Goal: Task Accomplishment & Management: Use online tool/utility

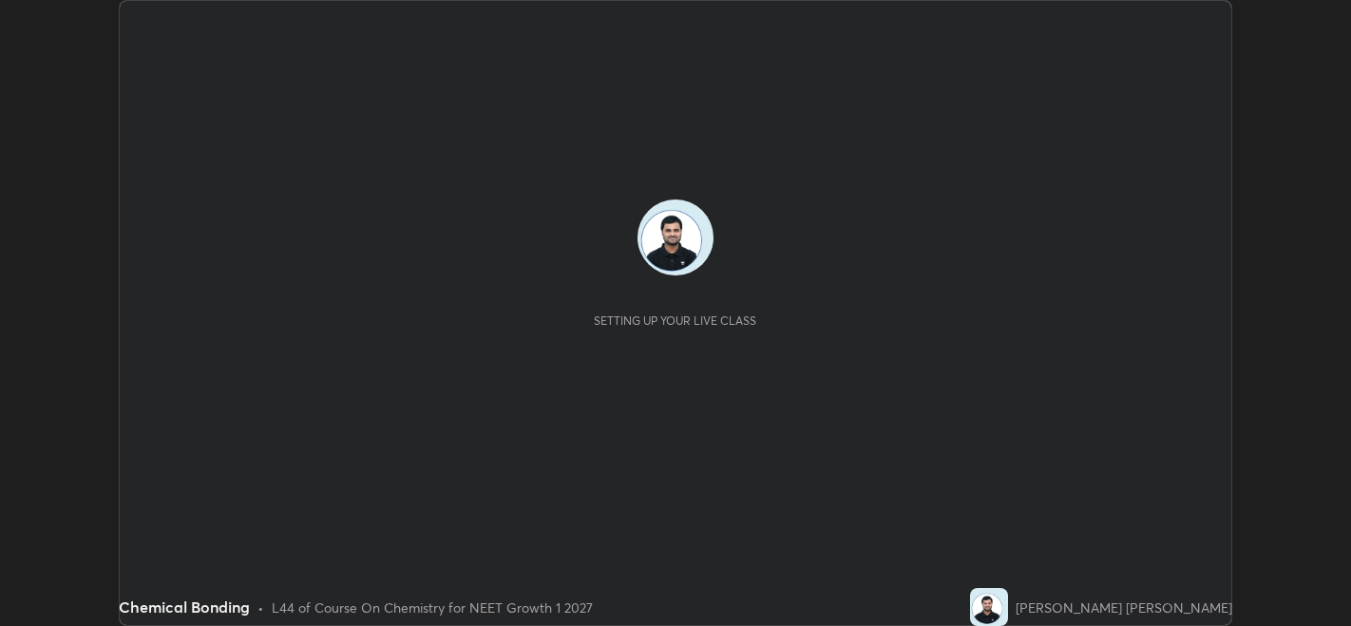
scroll to position [625, 1350]
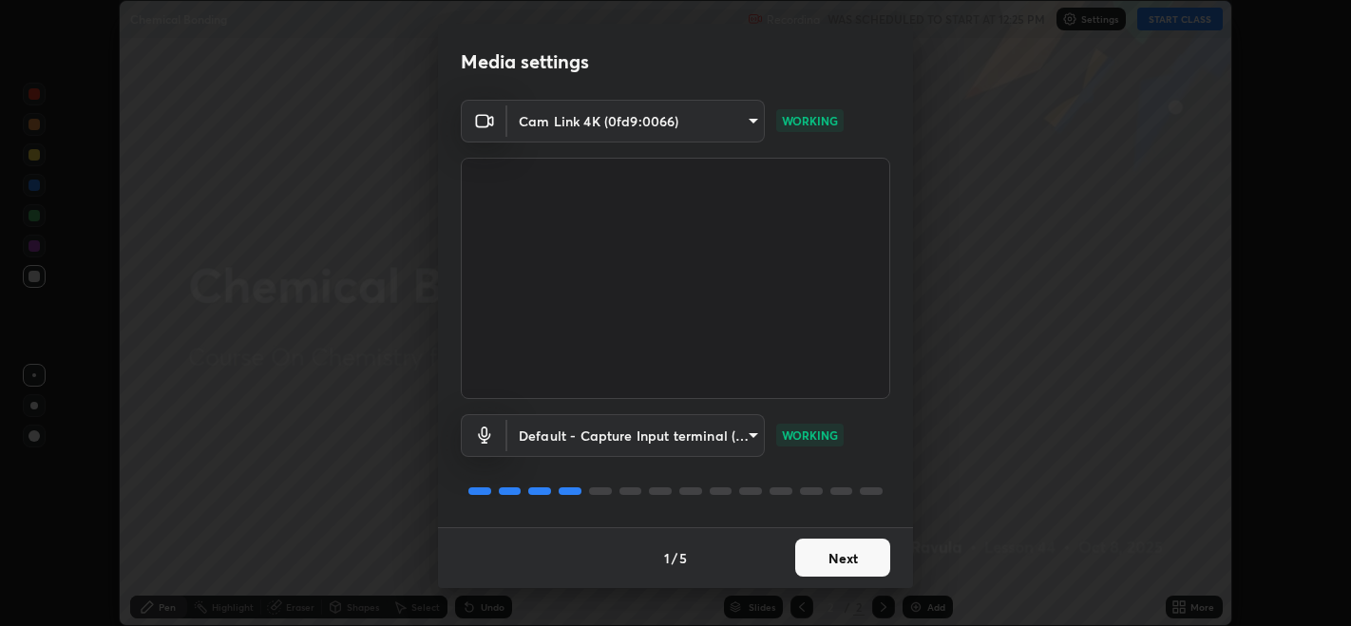
click at [851, 553] on button "Next" at bounding box center [842, 558] width 95 height 38
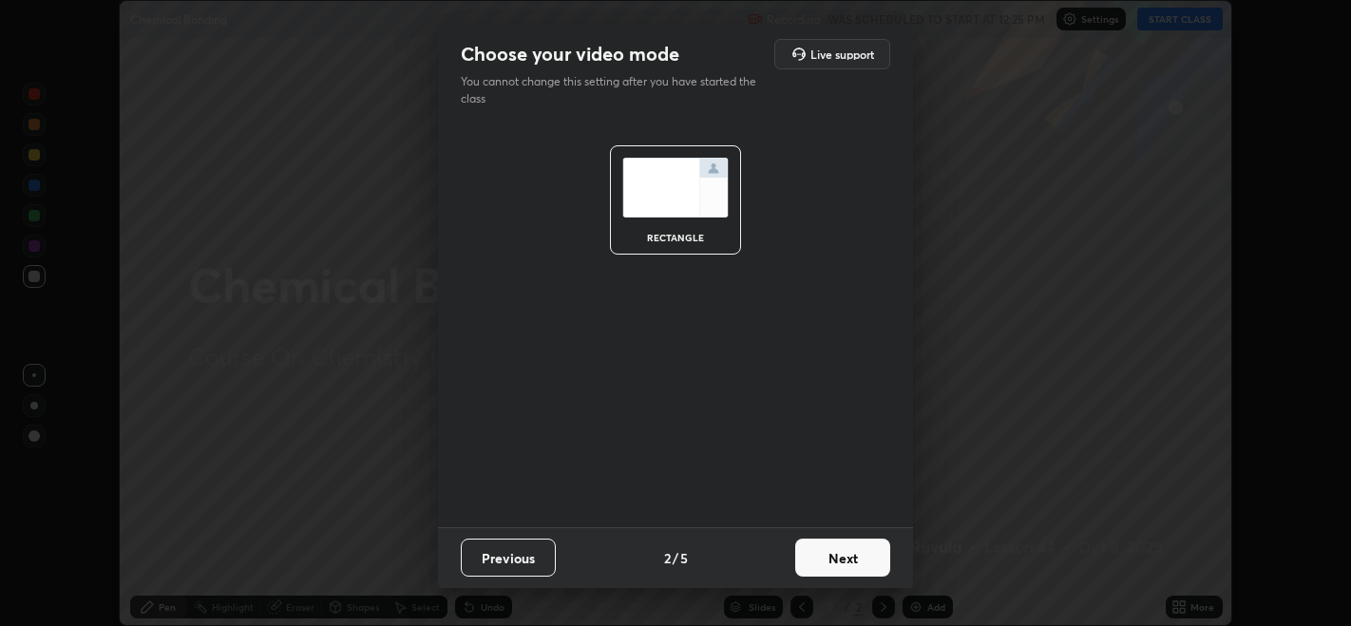
click at [863, 554] on button "Next" at bounding box center [842, 558] width 95 height 38
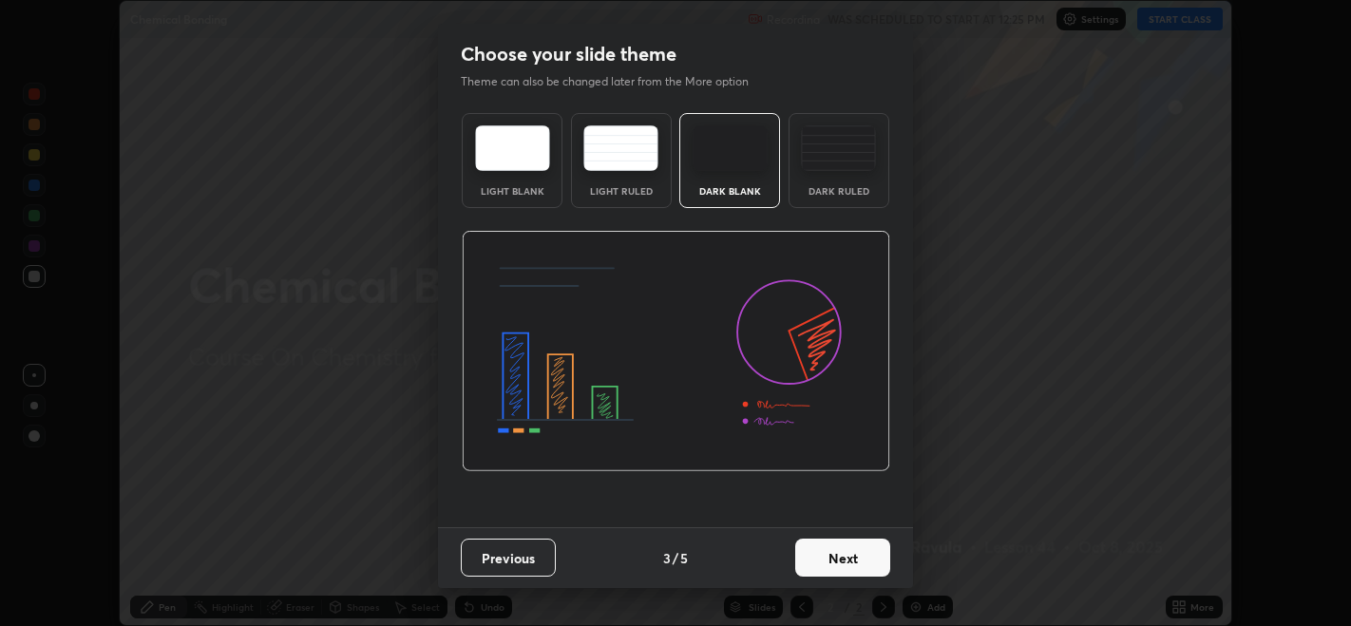
click at [866, 556] on button "Next" at bounding box center [842, 558] width 95 height 38
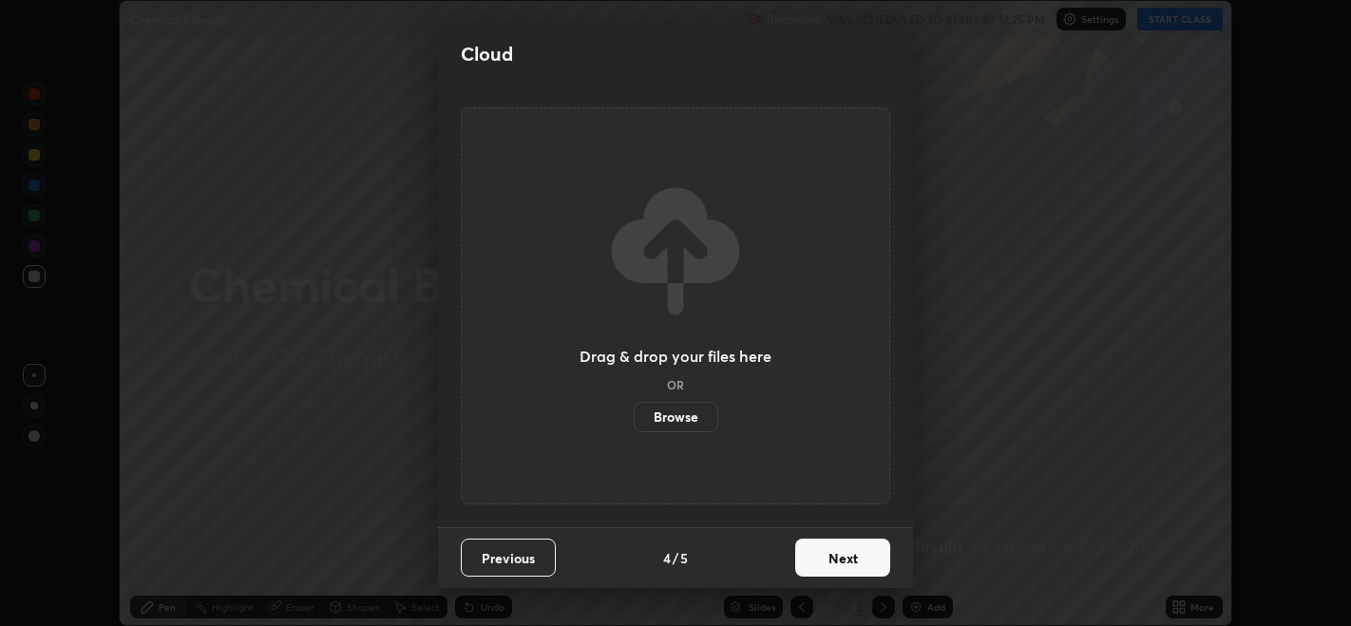
click at [865, 552] on button "Next" at bounding box center [842, 558] width 95 height 38
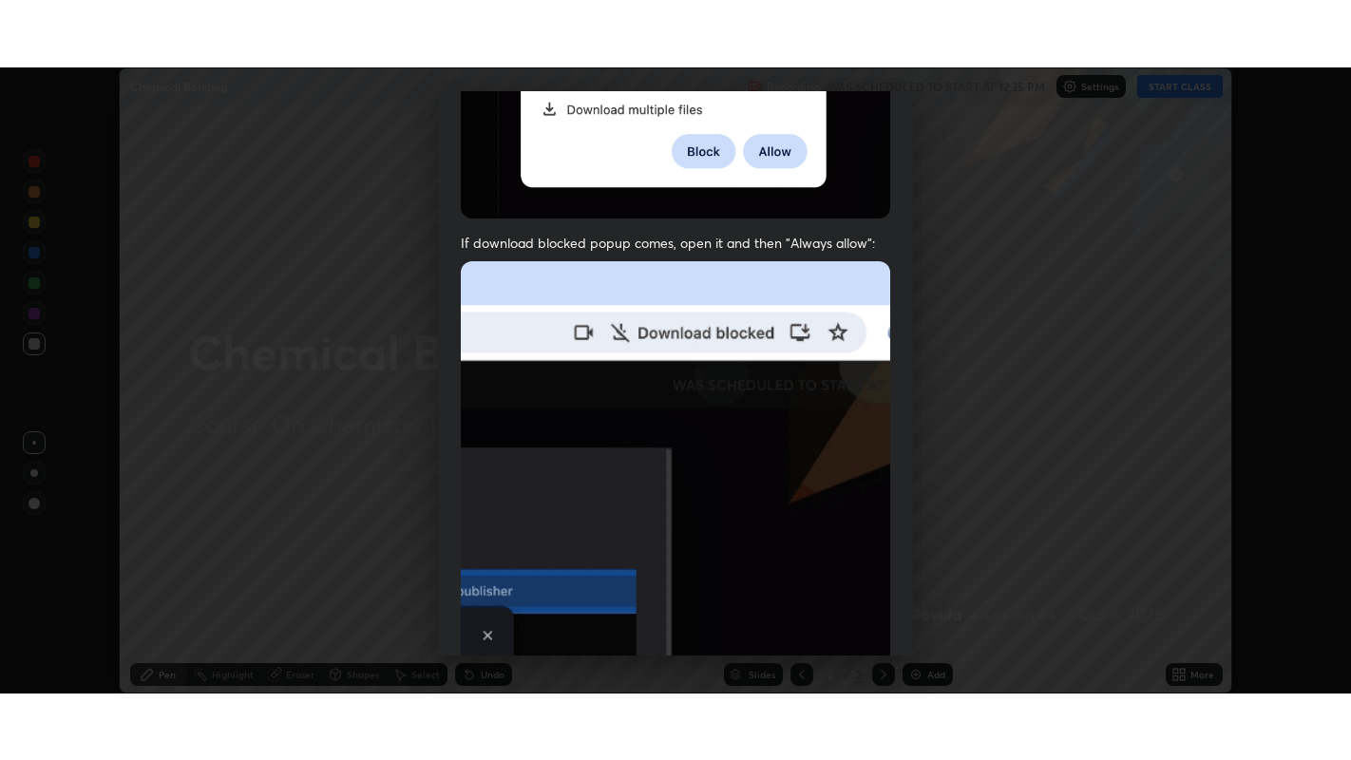
scroll to position [385, 0]
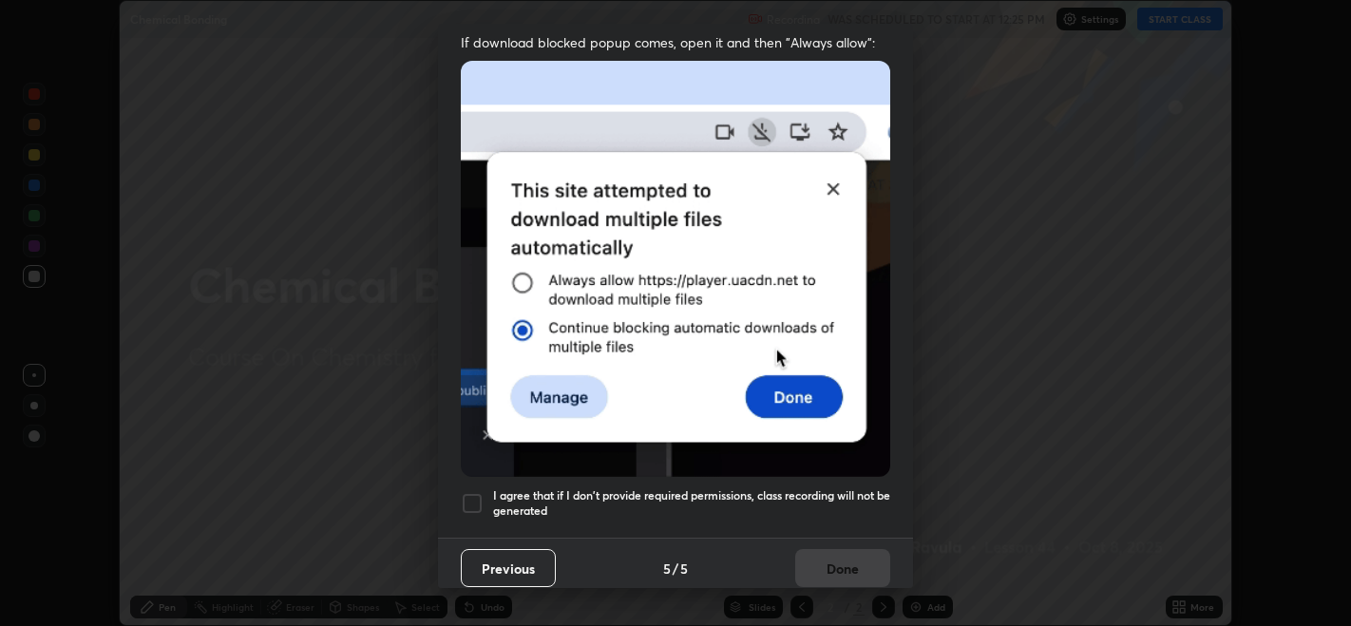
click at [467, 494] on div at bounding box center [472, 503] width 23 height 23
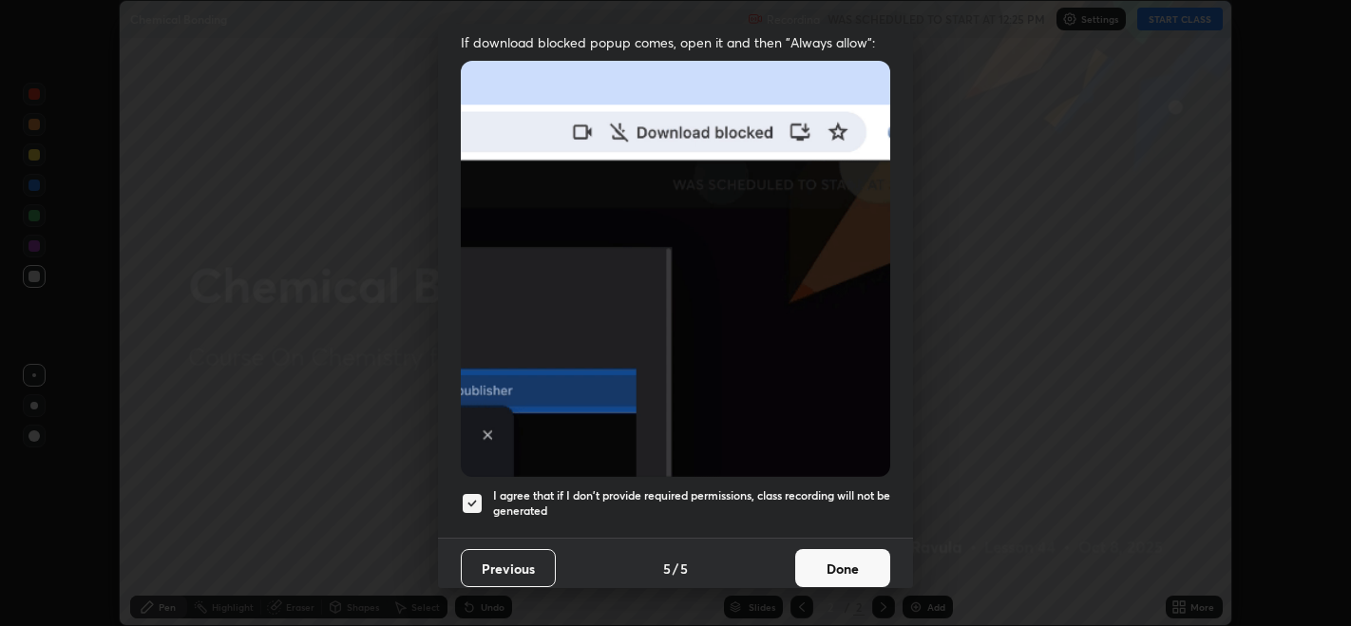
click at [846, 556] on button "Done" at bounding box center [842, 568] width 95 height 38
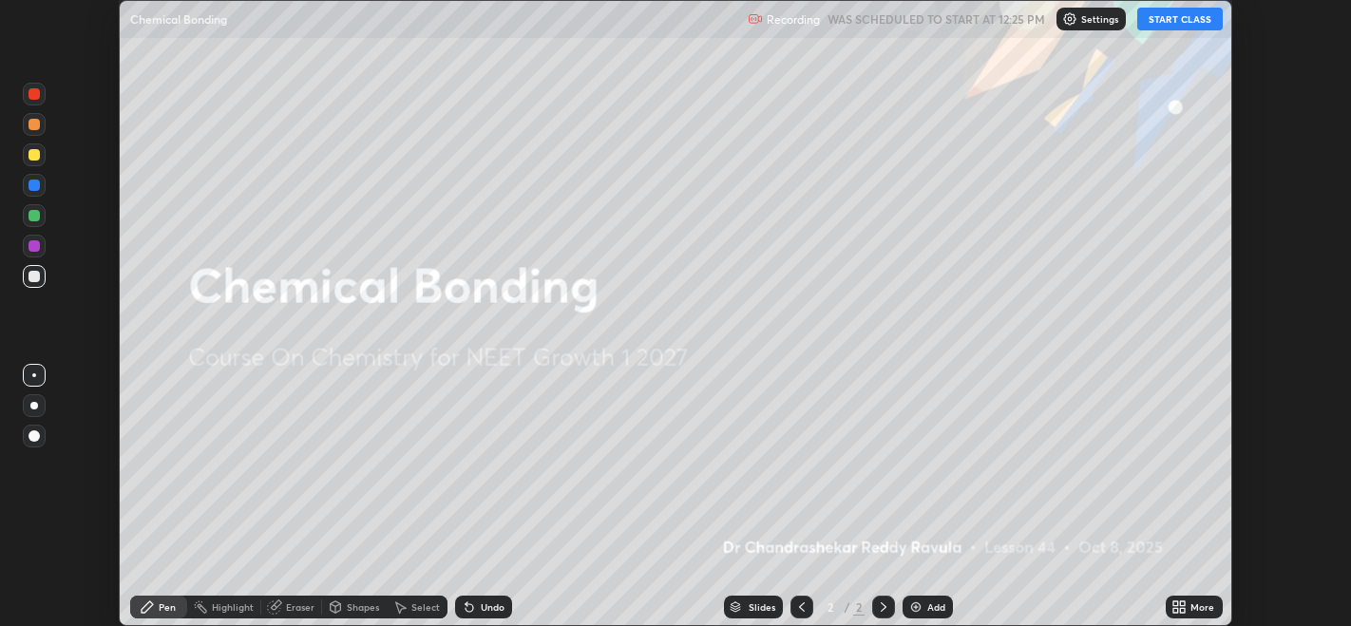
click at [1183, 27] on button "START CLASS" at bounding box center [1180, 19] width 86 height 23
click at [1192, 599] on div "More" at bounding box center [1194, 607] width 57 height 23
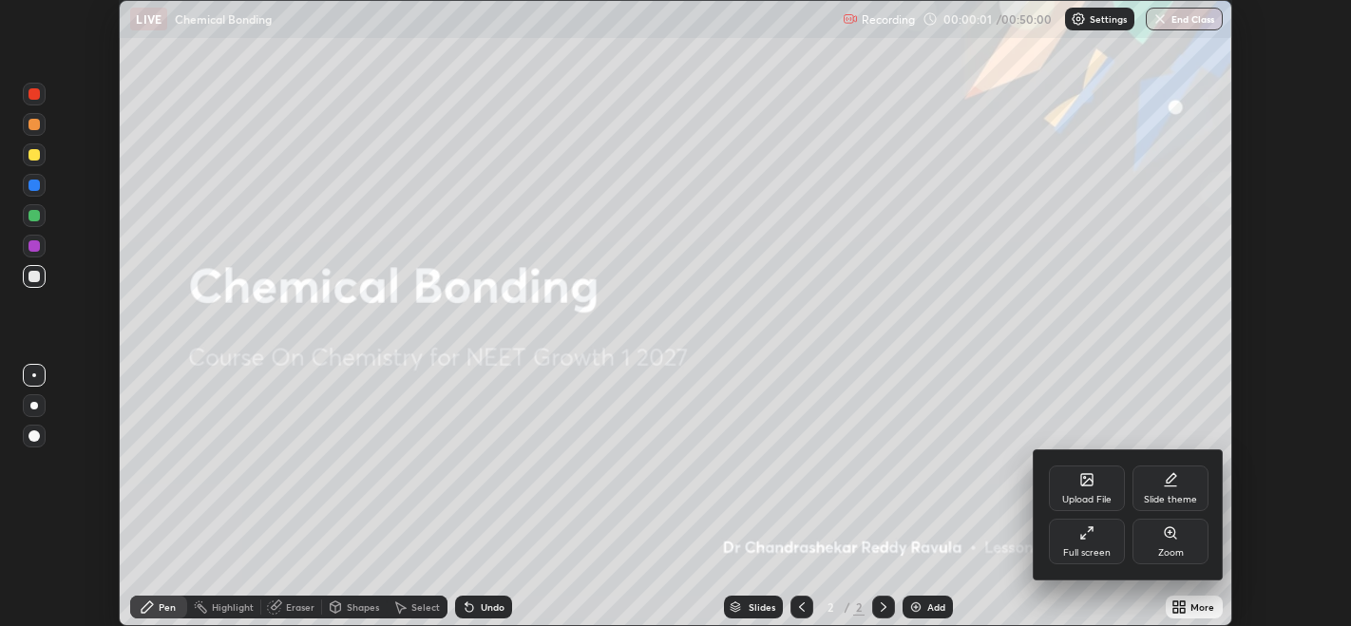
click at [1094, 546] on div "Full screen" at bounding box center [1087, 542] width 76 height 46
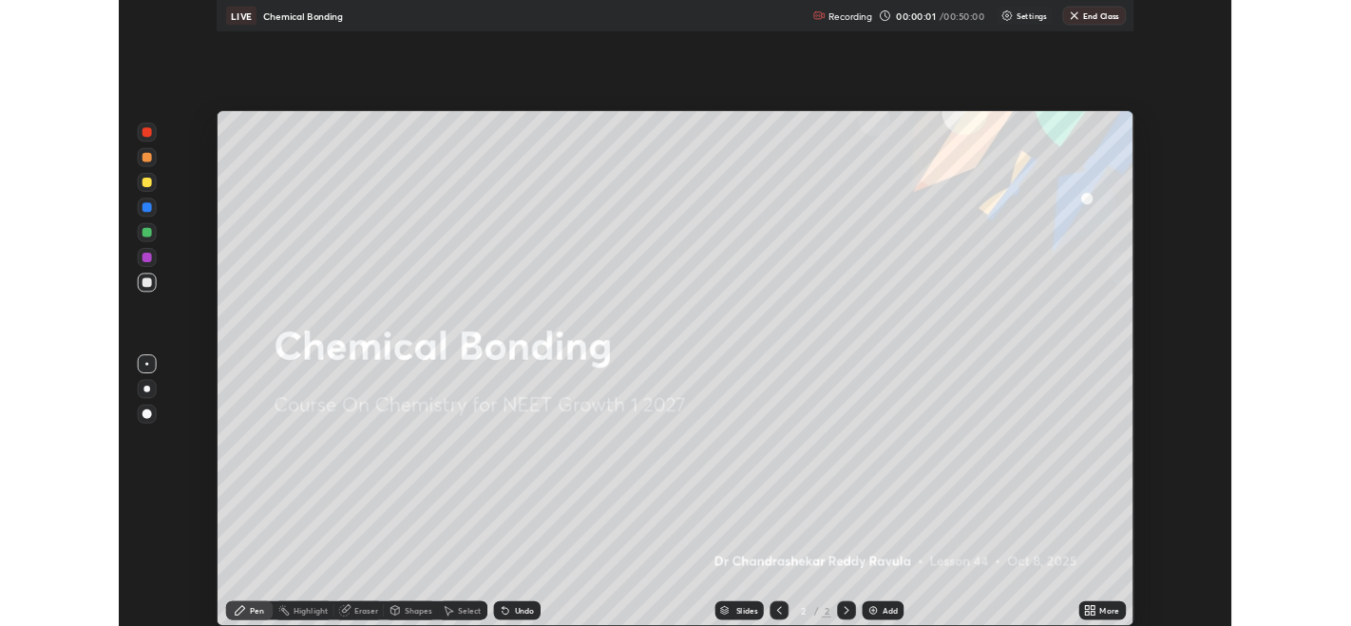
scroll to position [760, 1351]
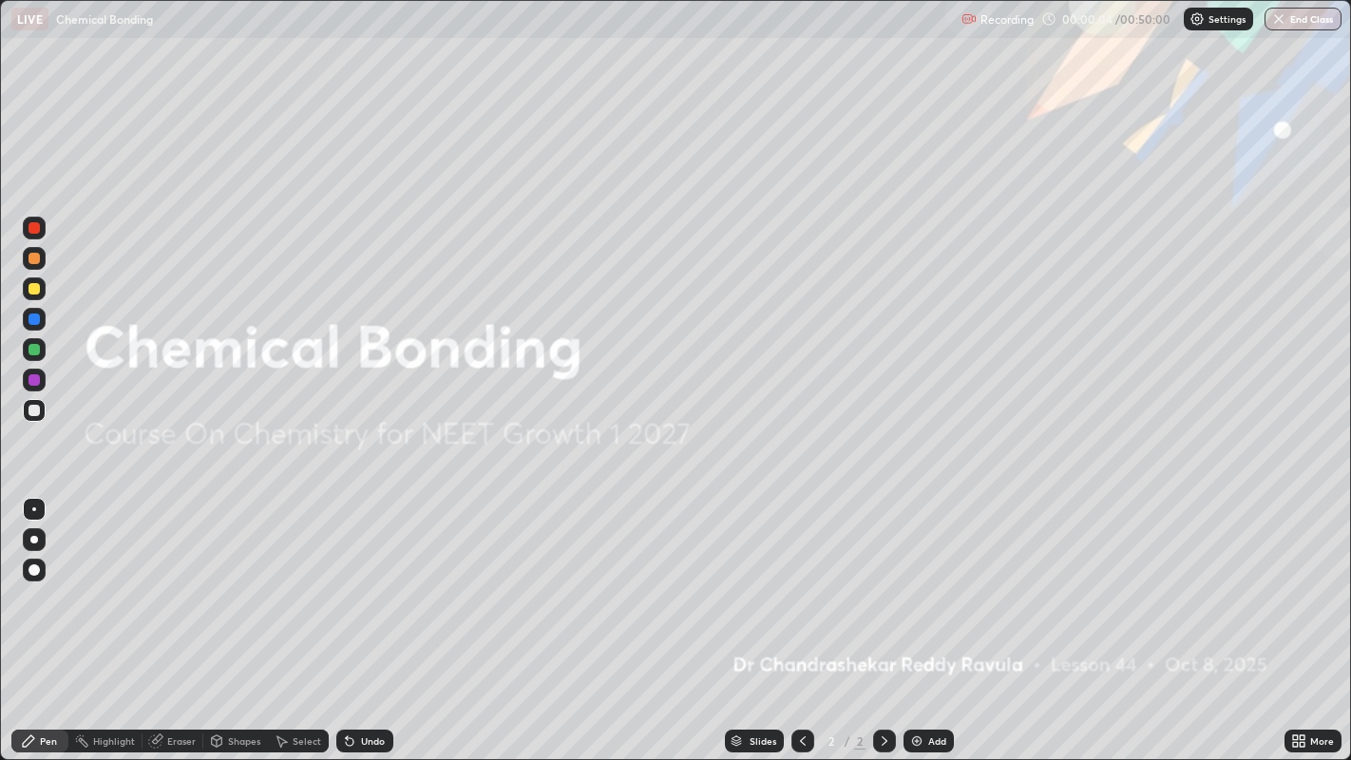
click at [936, 625] on div "Add" at bounding box center [937, 741] width 18 height 10
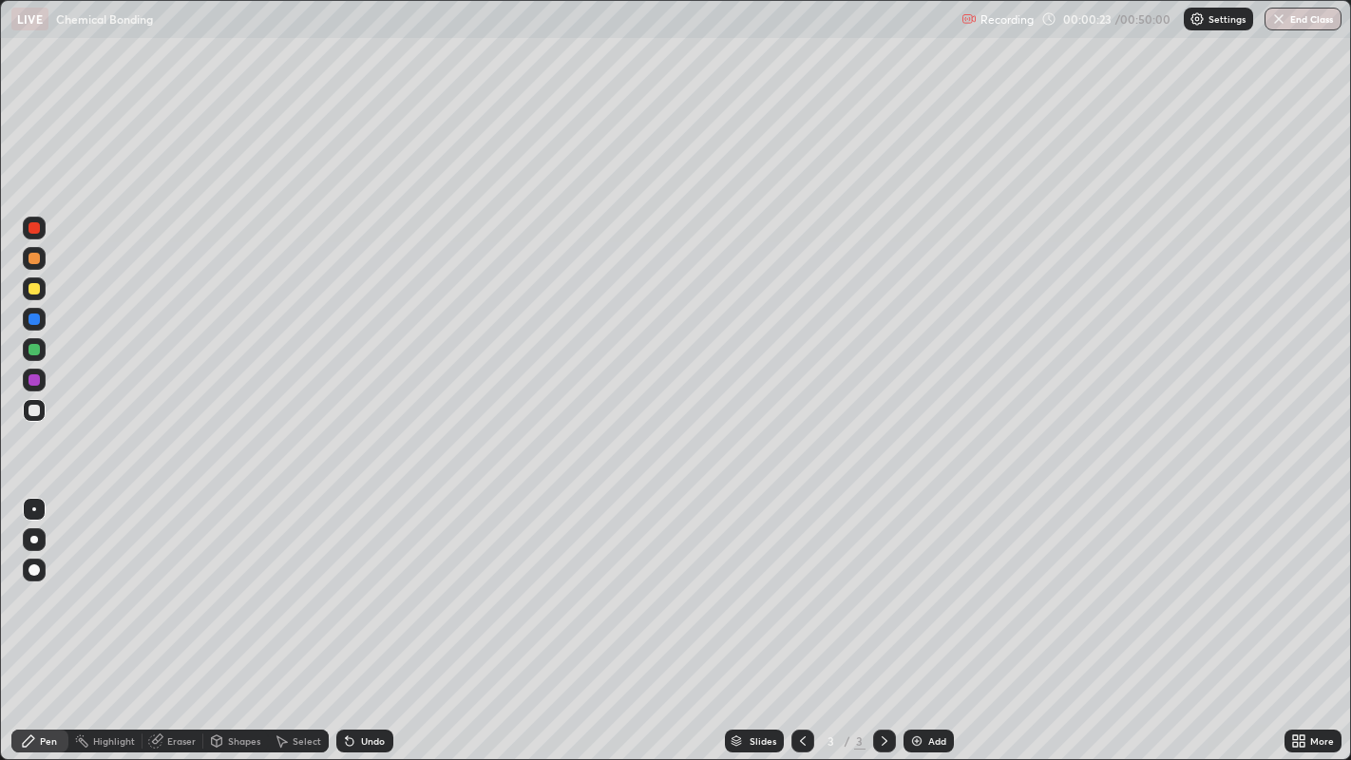
click at [33, 380] on div at bounding box center [34, 379] width 11 height 11
click at [179, 625] on div "Eraser" at bounding box center [181, 741] width 29 height 10
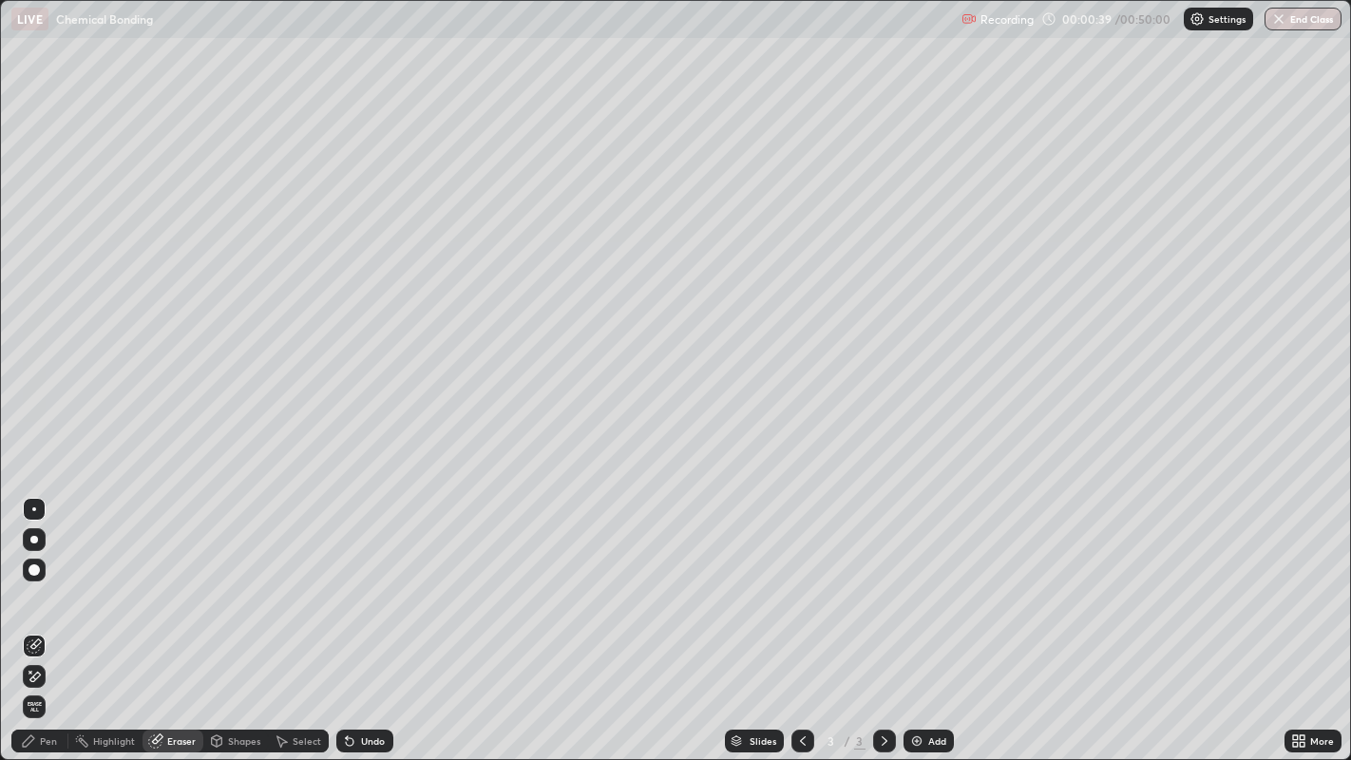
click at [44, 625] on span "Erase all" at bounding box center [34, 706] width 21 height 11
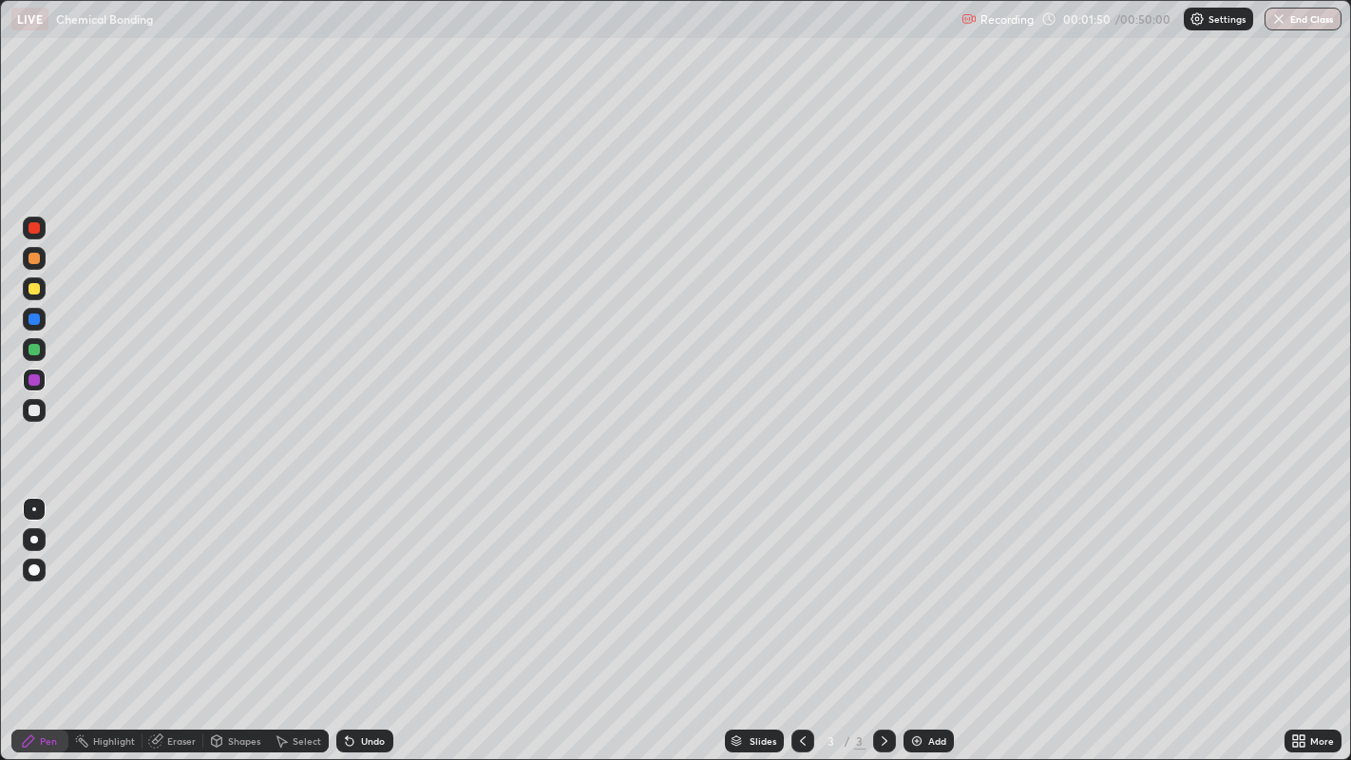
click at [179, 625] on div "Eraser" at bounding box center [181, 741] width 29 height 10
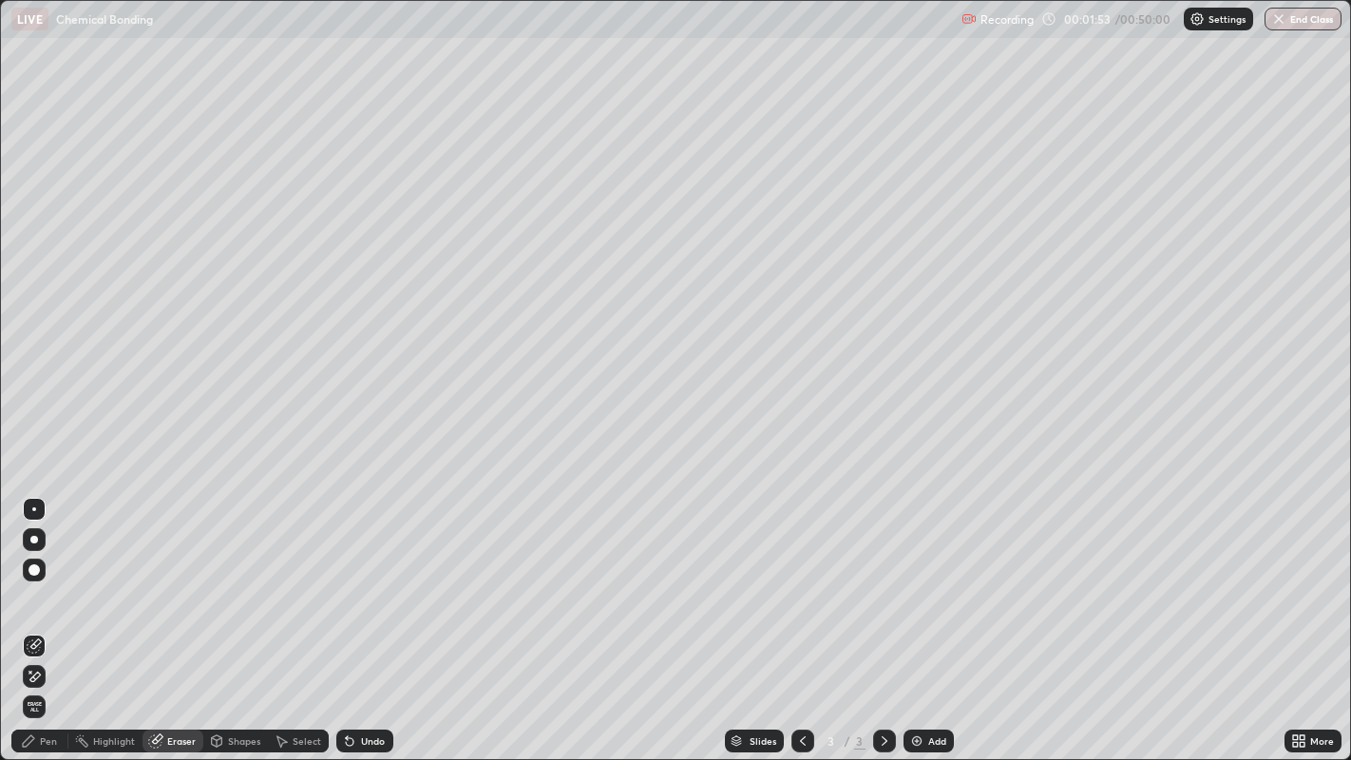
click at [175, 625] on div "Eraser" at bounding box center [181, 741] width 29 height 10
click at [173, 625] on div "Eraser" at bounding box center [181, 741] width 29 height 10
click at [53, 625] on div "Pen" at bounding box center [48, 741] width 17 height 10
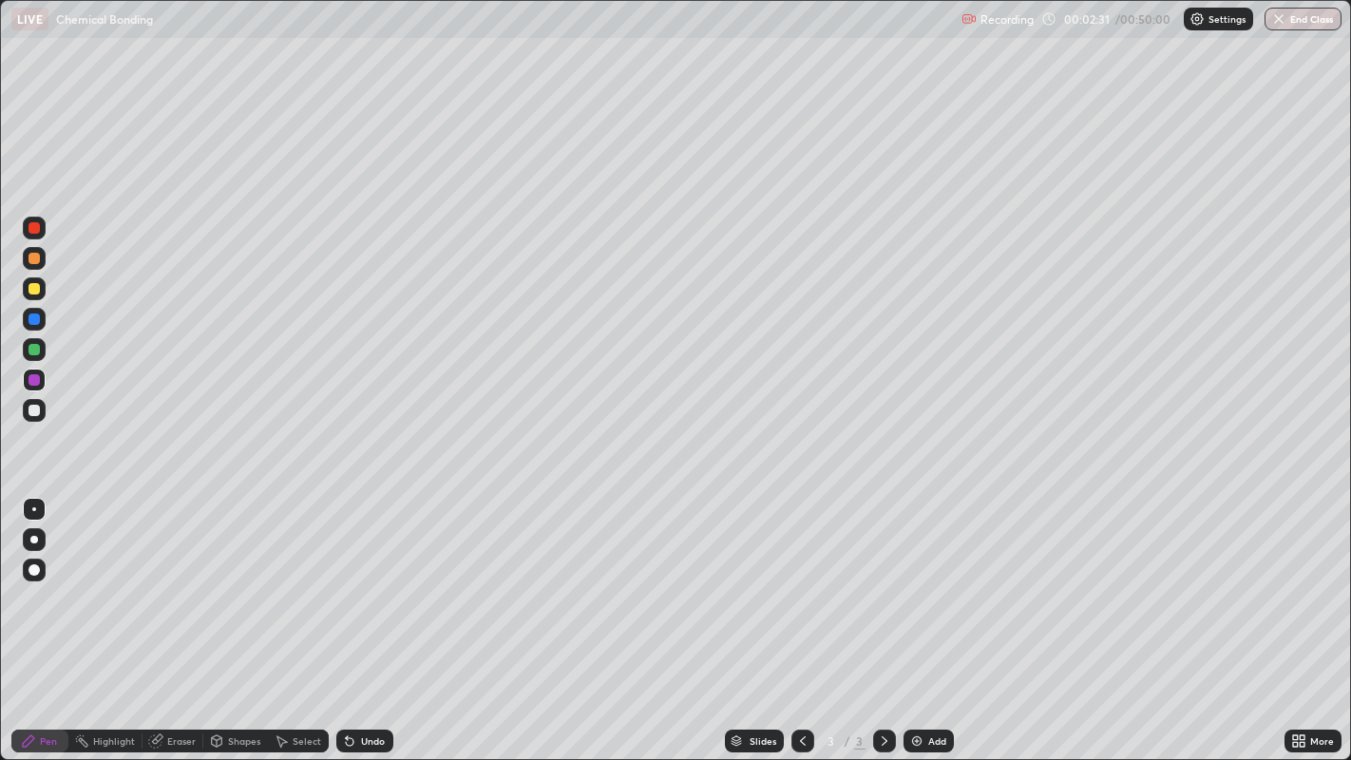
click at [157, 625] on icon at bounding box center [157, 739] width 10 height 10
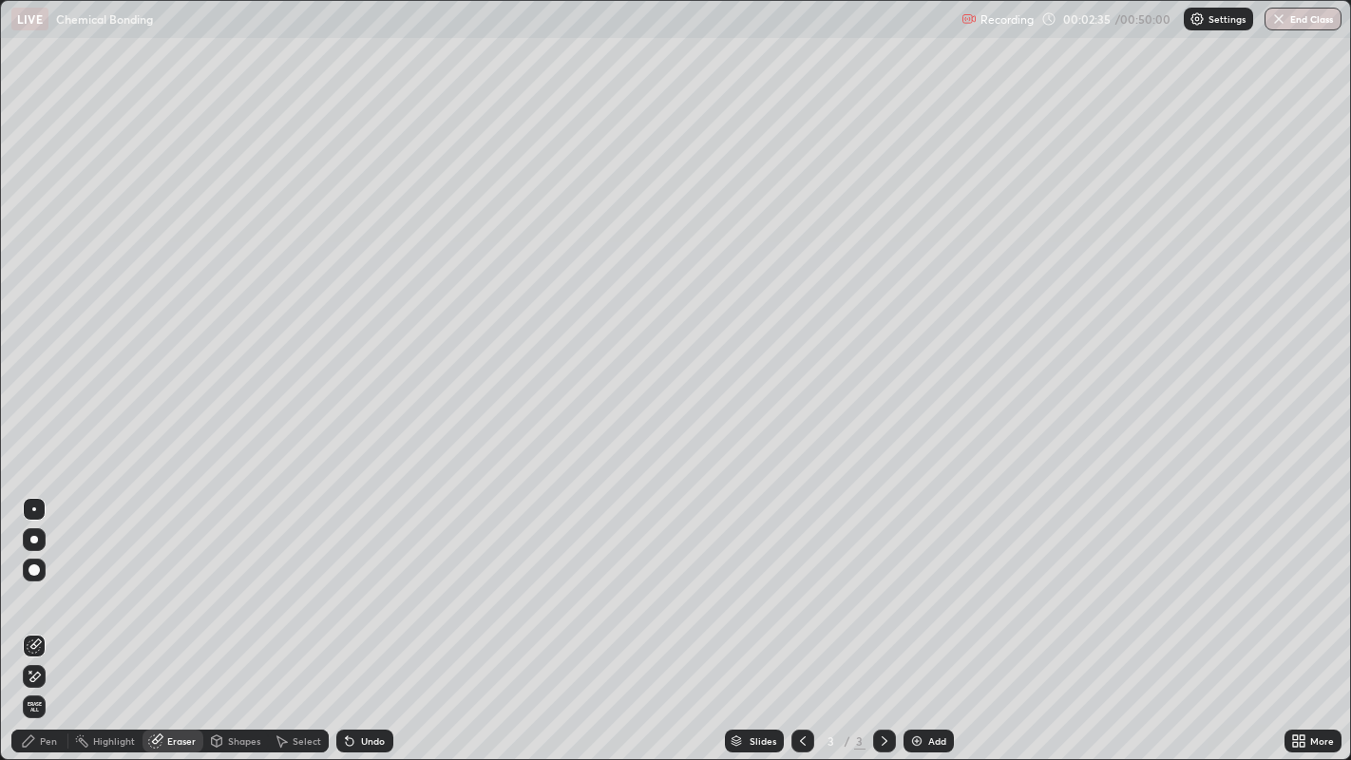
click at [41, 625] on div "Pen" at bounding box center [48, 741] width 17 height 10
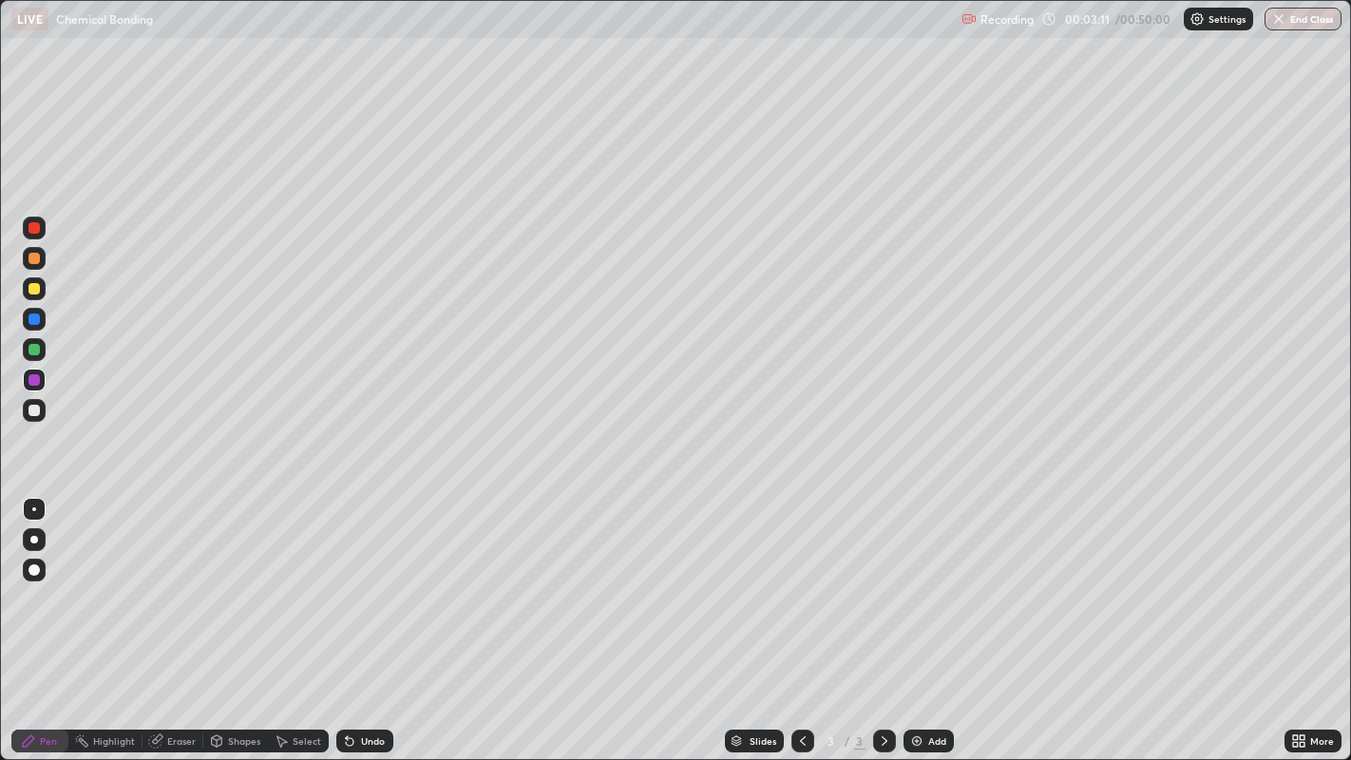
click at [366, 625] on div "Undo" at bounding box center [373, 741] width 24 height 10
click at [365, 625] on div "Undo" at bounding box center [373, 741] width 24 height 10
click at [368, 625] on div "Undo" at bounding box center [373, 741] width 24 height 10
click at [371, 625] on div "Undo" at bounding box center [373, 741] width 24 height 10
click at [370, 625] on div "Undo" at bounding box center [373, 741] width 24 height 10
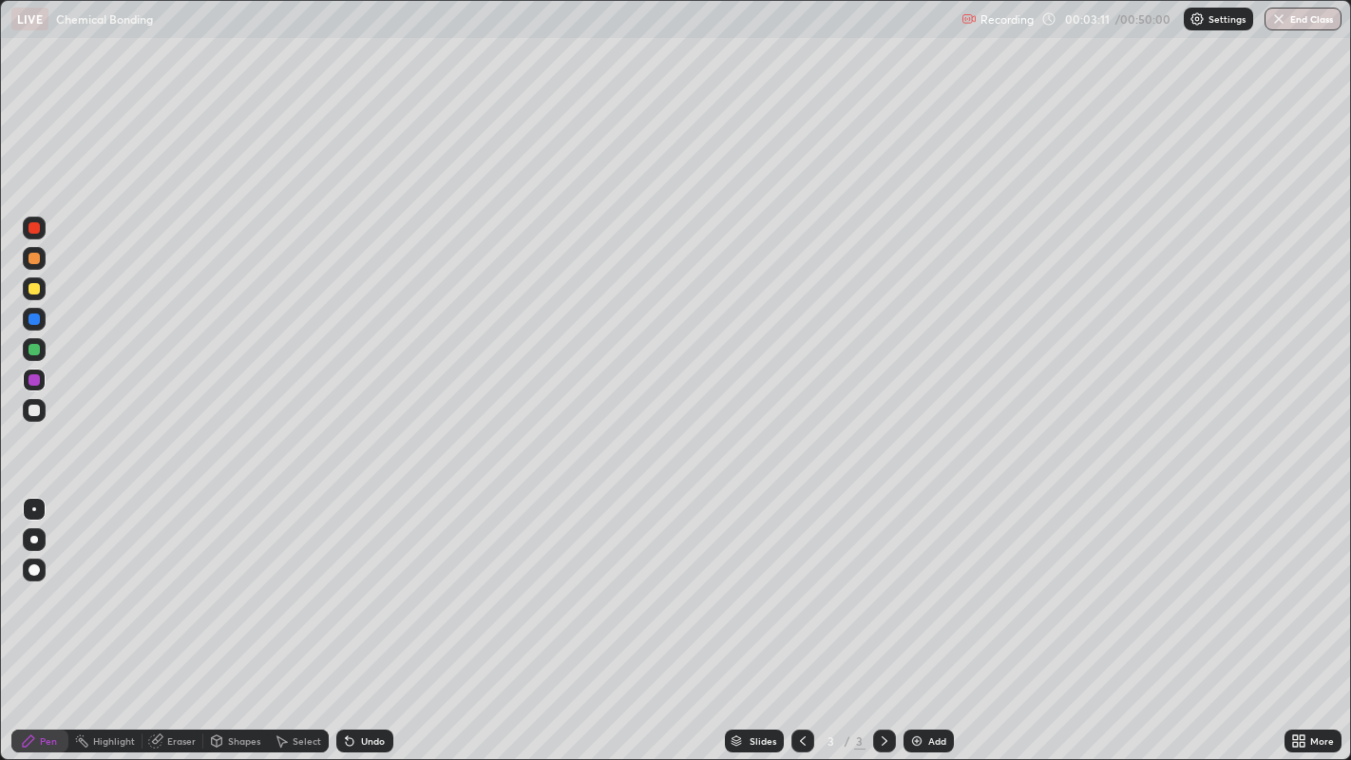
click at [371, 625] on div "Undo" at bounding box center [373, 741] width 24 height 10
click at [370, 625] on div "Undo" at bounding box center [373, 741] width 24 height 10
click at [371, 625] on div "Undo" at bounding box center [373, 741] width 24 height 10
click at [370, 625] on div "Undo" at bounding box center [373, 741] width 24 height 10
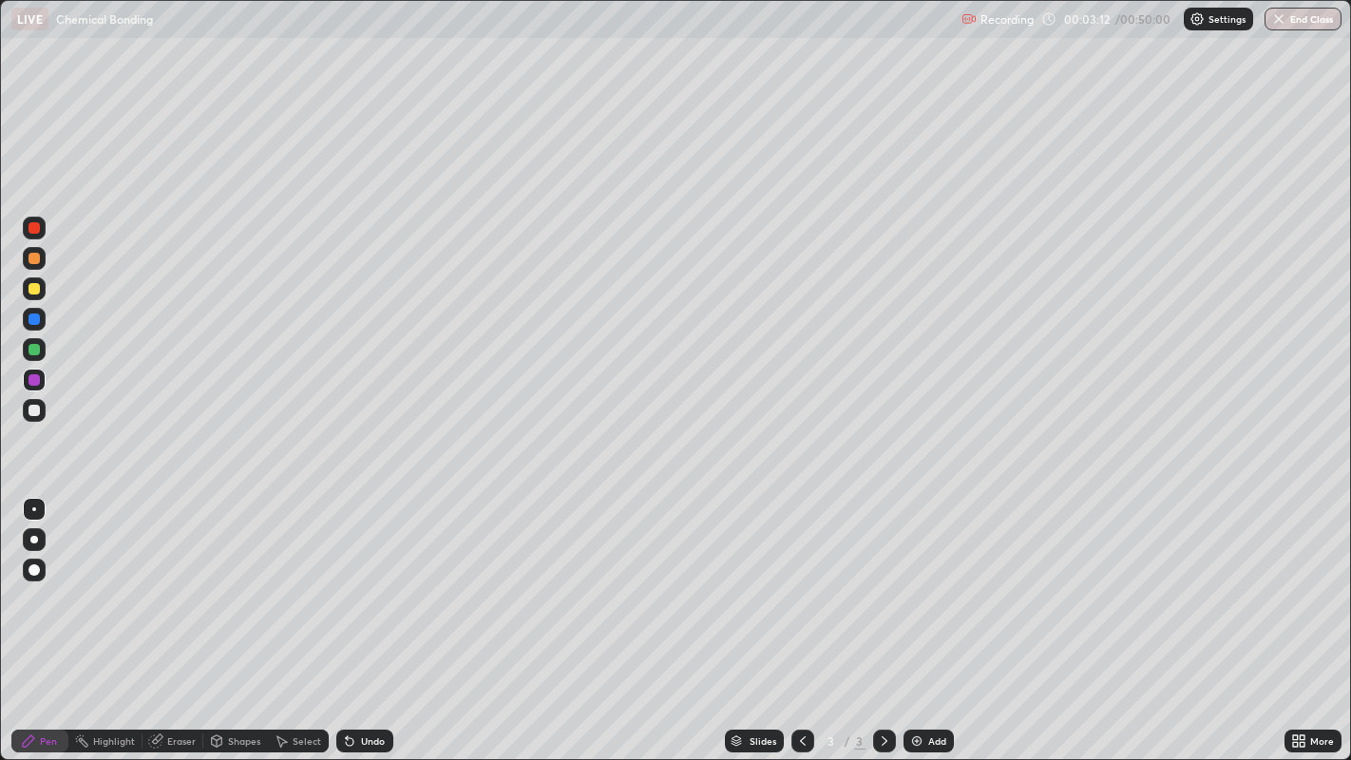
click at [368, 625] on div "Undo" at bounding box center [373, 741] width 24 height 10
click at [372, 625] on div "Undo" at bounding box center [373, 741] width 24 height 10
click at [369, 625] on div "Undo" at bounding box center [373, 741] width 24 height 10
click at [372, 625] on div "Undo" at bounding box center [373, 741] width 24 height 10
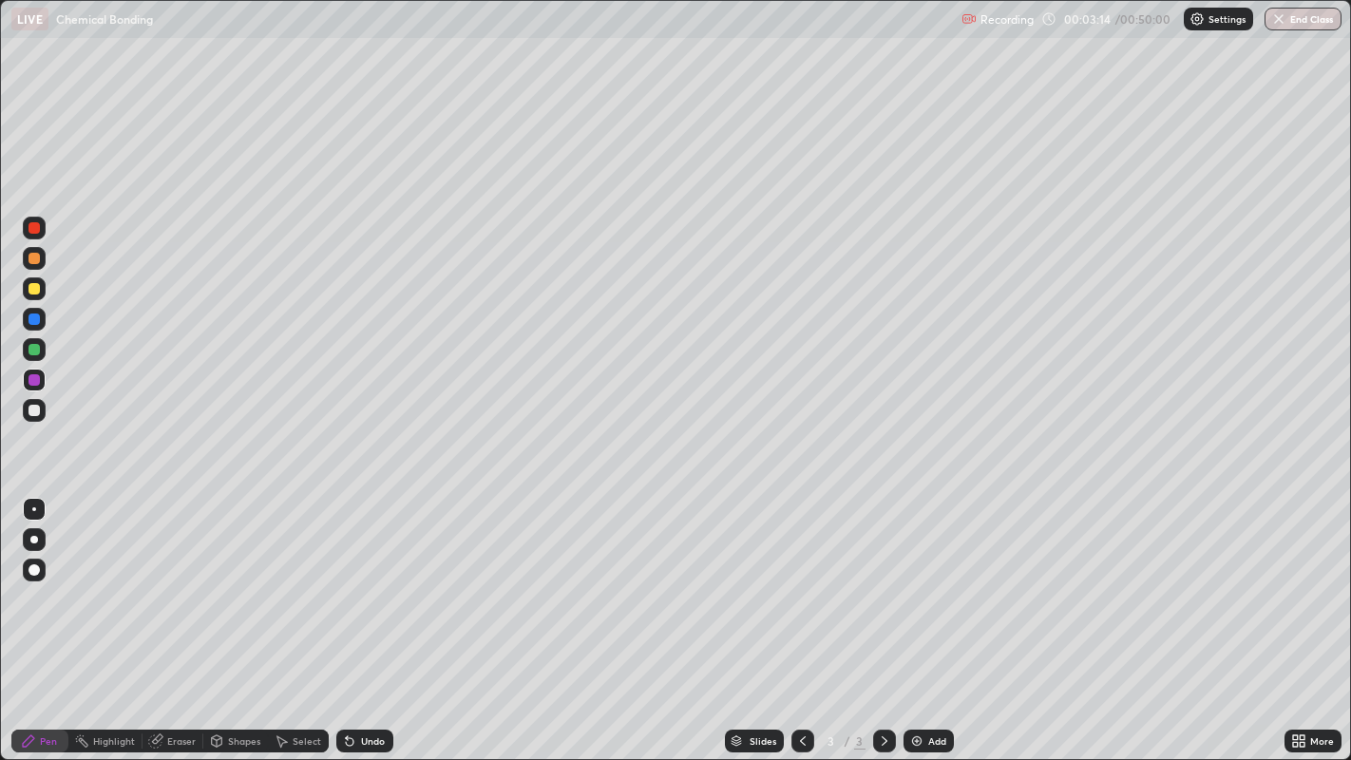
click at [372, 625] on div "Undo" at bounding box center [373, 741] width 24 height 10
click at [371, 625] on div "Undo" at bounding box center [373, 741] width 24 height 10
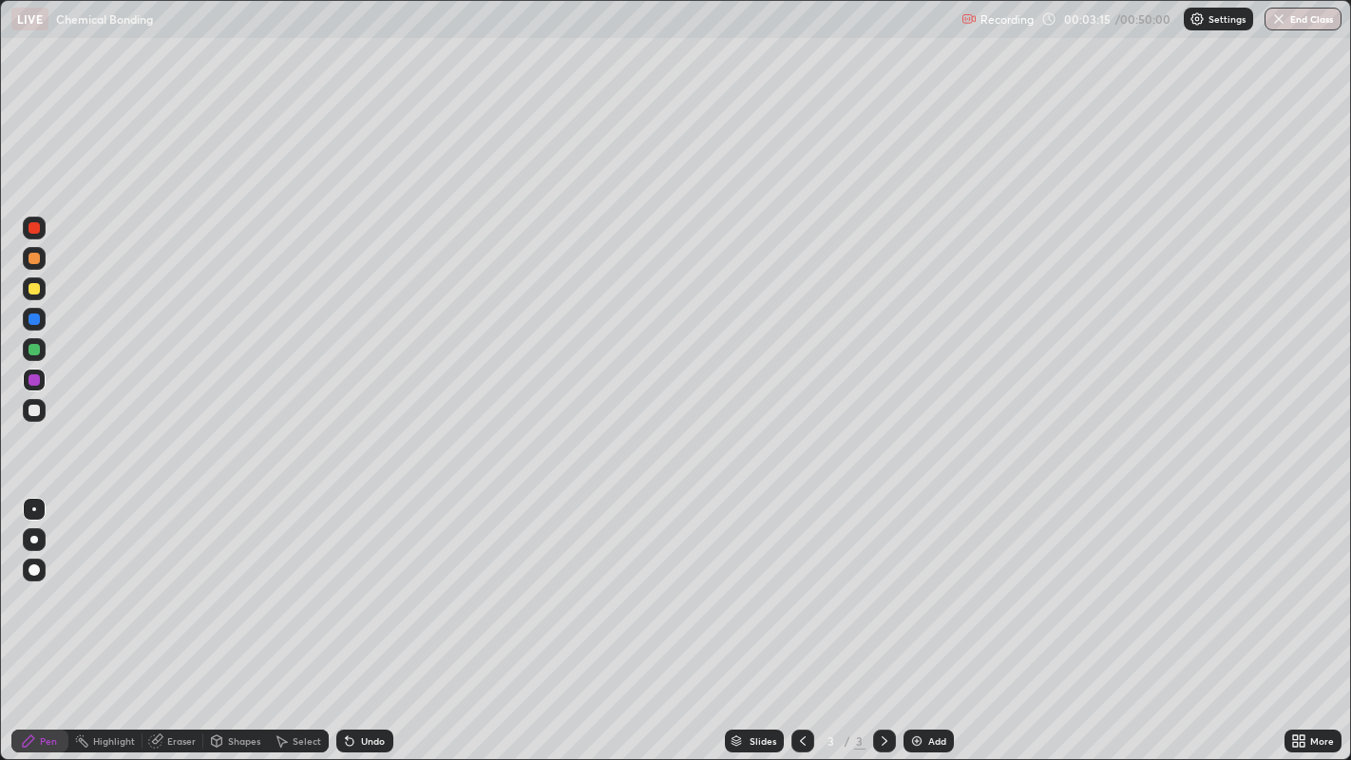
click at [369, 625] on div "Undo" at bounding box center [373, 741] width 24 height 10
click at [372, 625] on div "Undo" at bounding box center [373, 741] width 24 height 10
click at [370, 625] on div "Undo" at bounding box center [373, 741] width 24 height 10
click at [369, 625] on div "Undo" at bounding box center [373, 741] width 24 height 10
click at [373, 625] on div "Undo" at bounding box center [373, 741] width 24 height 10
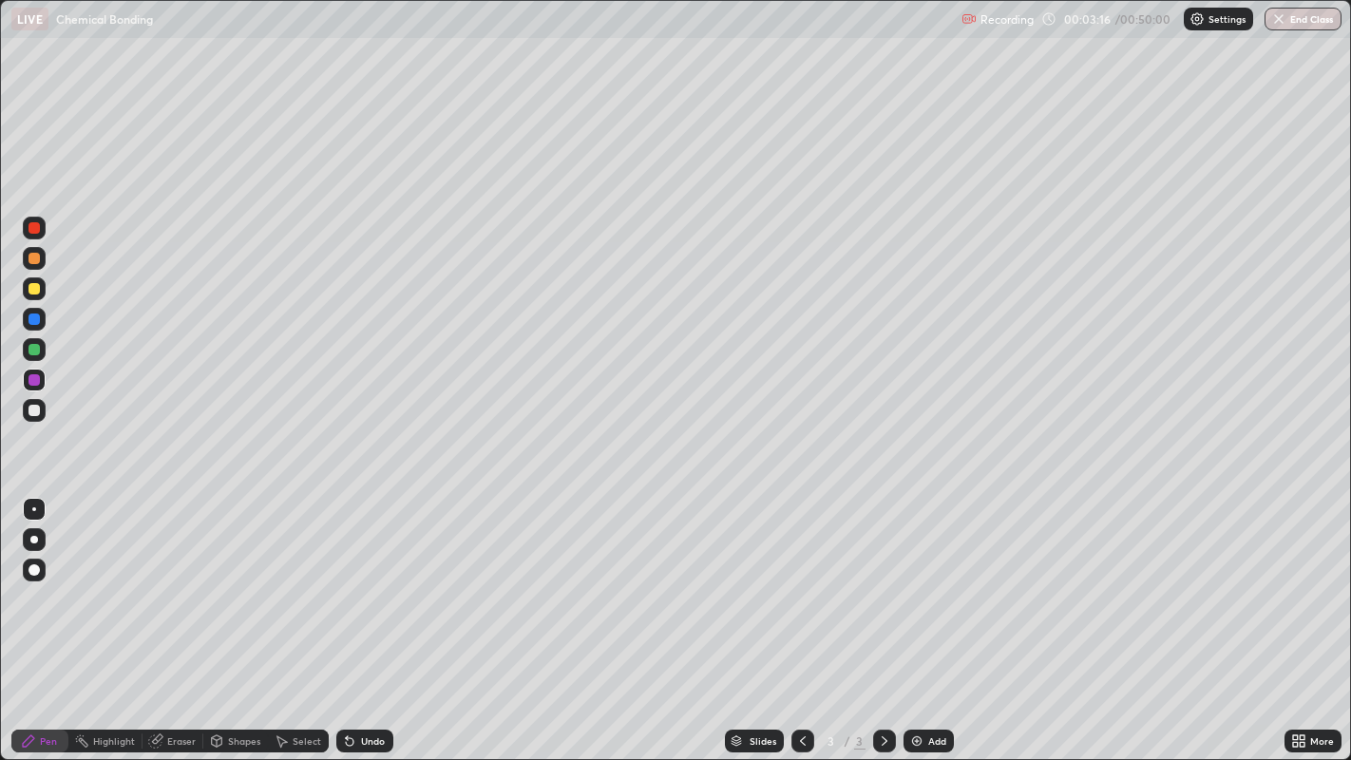
click at [371, 625] on div "Undo" at bounding box center [373, 741] width 24 height 10
click at [375, 625] on div "Undo" at bounding box center [373, 741] width 24 height 10
click at [374, 625] on div "Undo" at bounding box center [373, 741] width 24 height 10
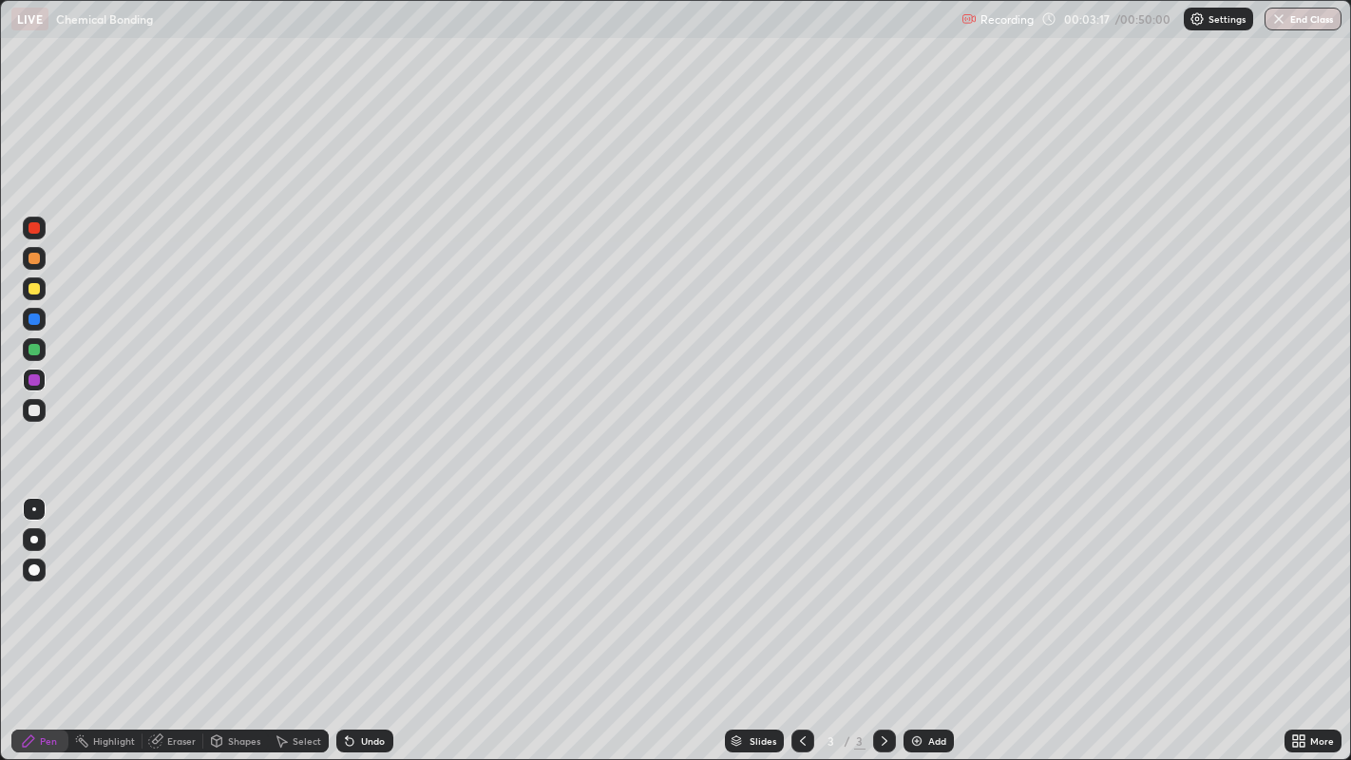
click at [370, 625] on div "Undo" at bounding box center [373, 741] width 24 height 10
click at [366, 625] on div "Undo" at bounding box center [373, 741] width 24 height 10
click at [364, 625] on div "Undo" at bounding box center [373, 741] width 24 height 10
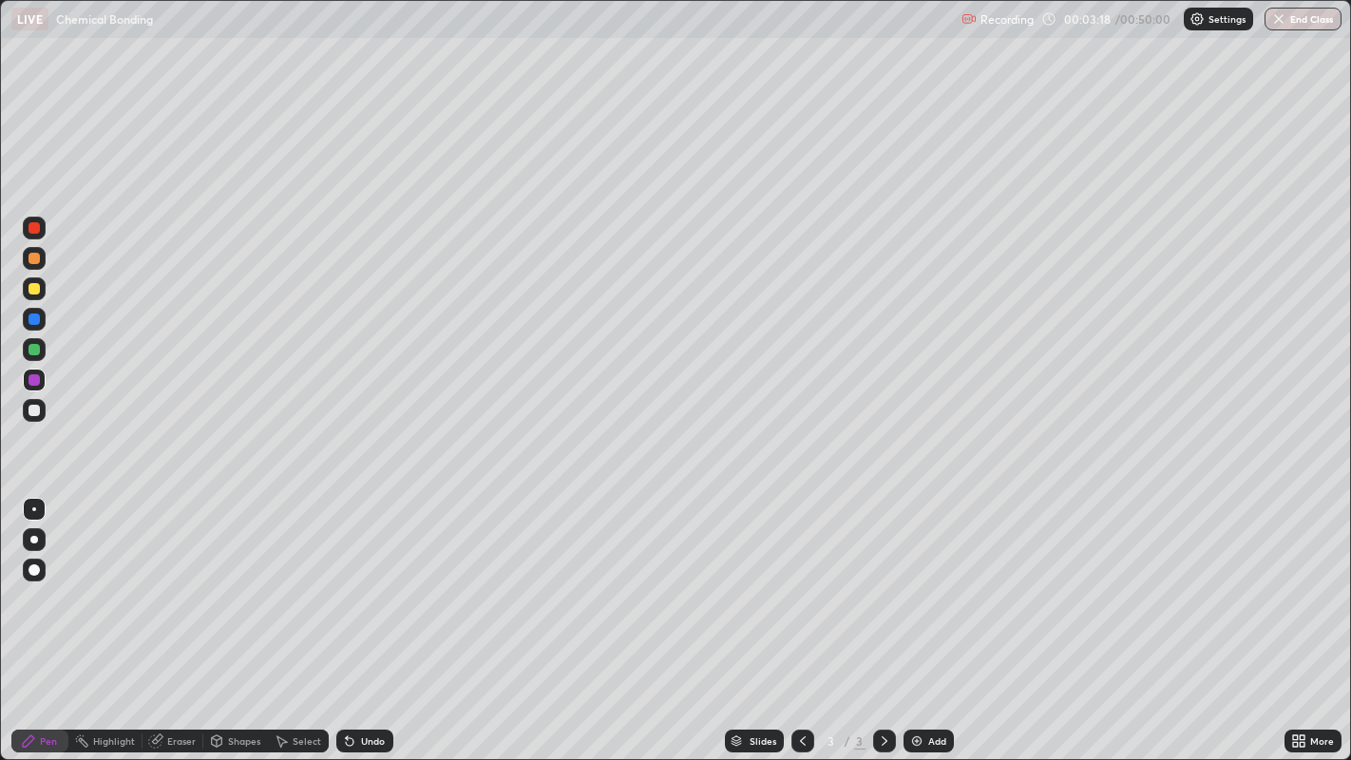
click at [369, 625] on div "Undo" at bounding box center [373, 741] width 24 height 10
click at [371, 625] on div "Undo" at bounding box center [373, 741] width 24 height 10
click at [369, 625] on div "Undo" at bounding box center [373, 741] width 24 height 10
click at [366, 625] on div "Undo" at bounding box center [373, 741] width 24 height 10
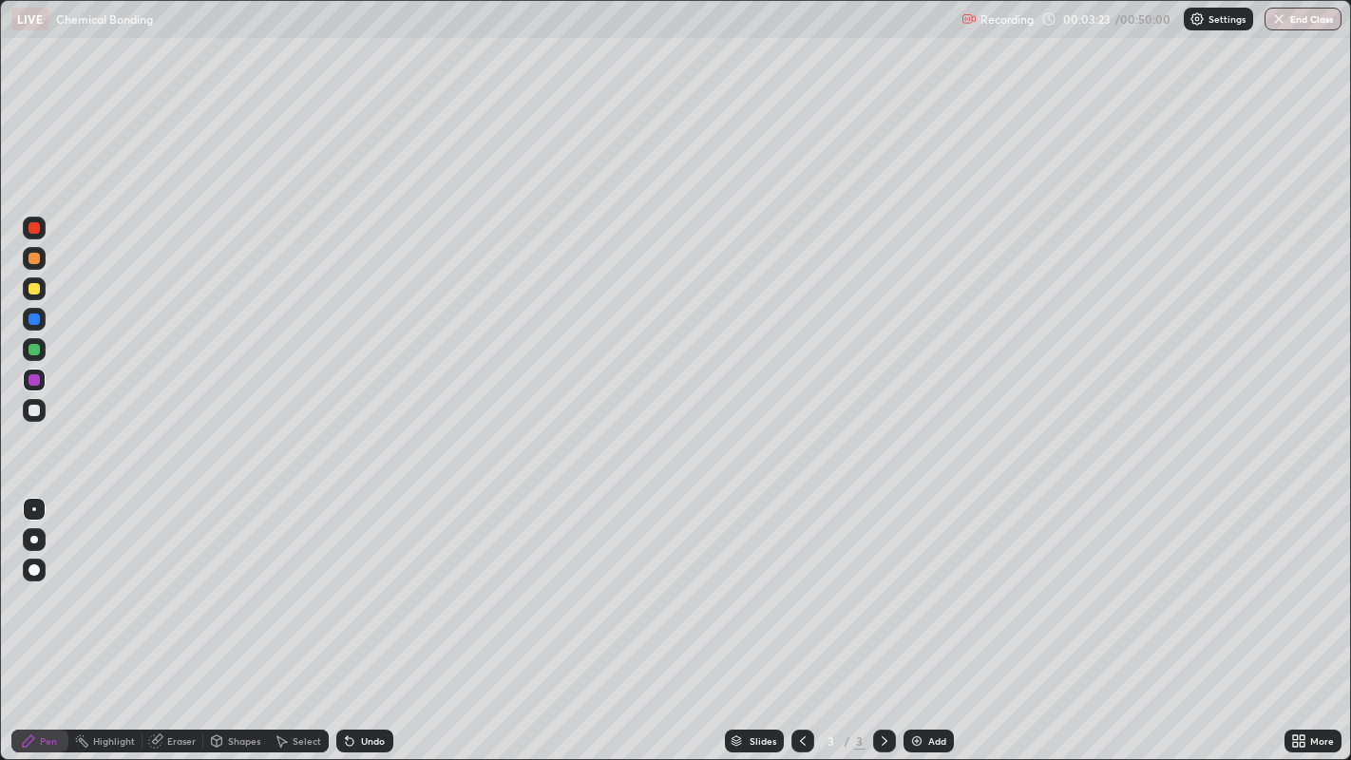
click at [365, 625] on div "Undo" at bounding box center [373, 741] width 24 height 10
click at [366, 625] on div "Undo" at bounding box center [373, 741] width 24 height 10
click at [928, 625] on div "Add" at bounding box center [937, 741] width 18 height 10
click at [800, 625] on icon at bounding box center [802, 740] width 15 height 15
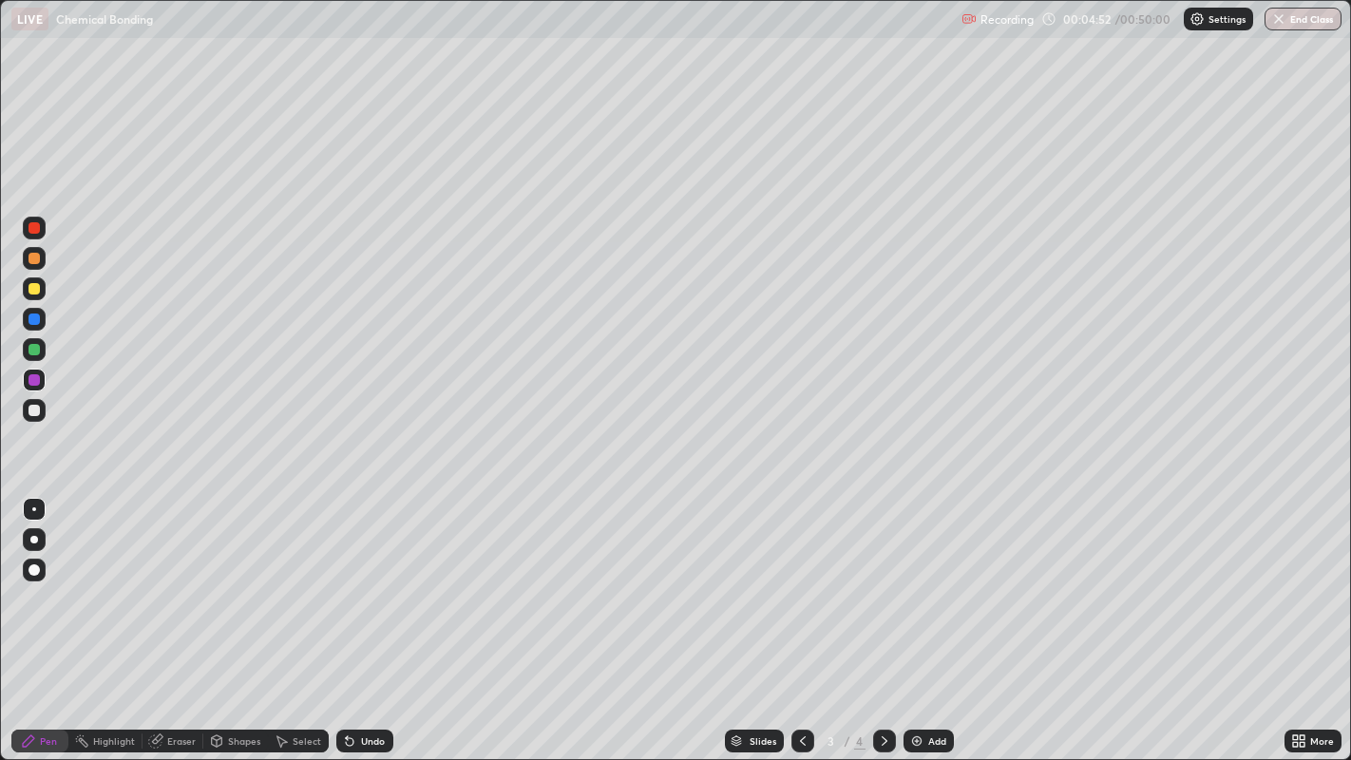
click at [882, 625] on icon at bounding box center [884, 740] width 15 height 15
click at [800, 625] on icon at bounding box center [802, 740] width 15 height 15
click at [882, 625] on icon at bounding box center [884, 740] width 15 height 15
click at [930, 625] on div "Add" at bounding box center [937, 741] width 18 height 10
click at [35, 228] on div at bounding box center [34, 227] width 11 height 11
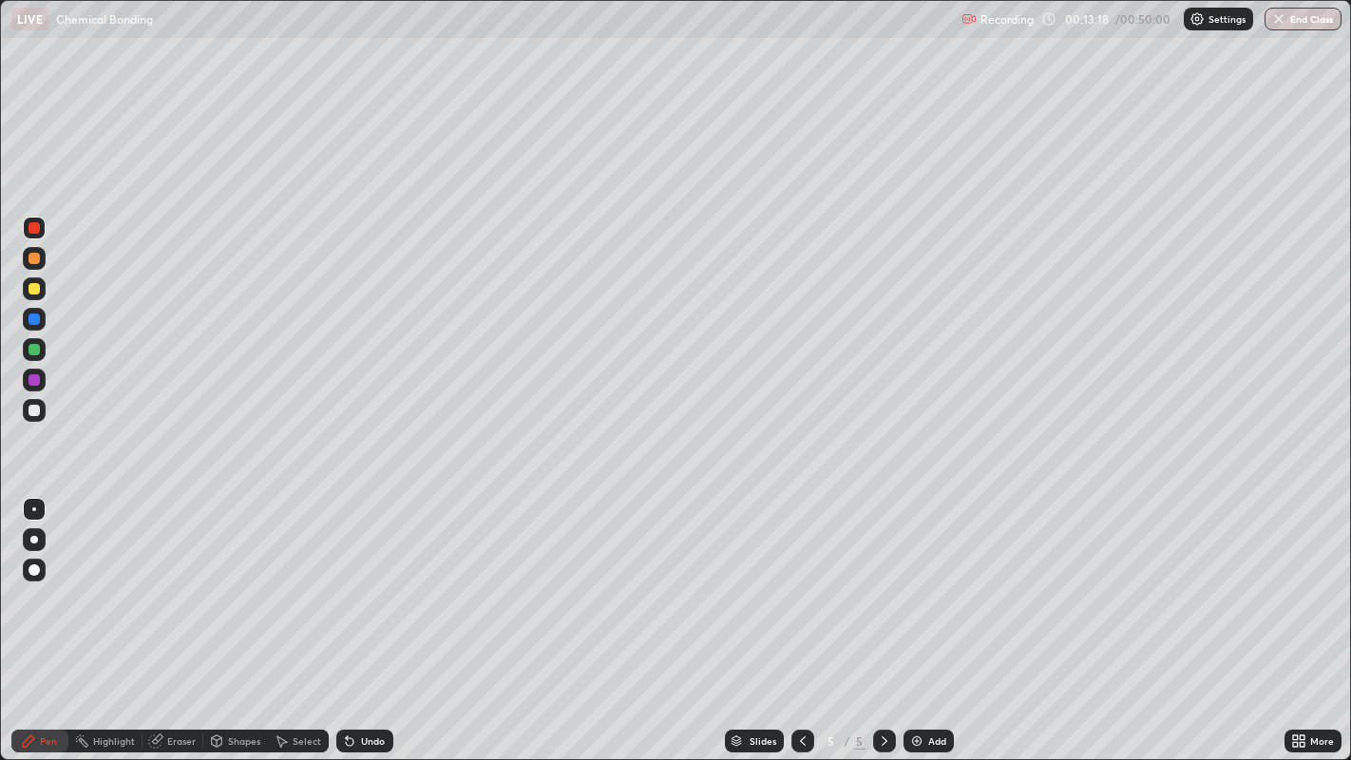
click at [36, 411] on div at bounding box center [34, 410] width 11 height 11
click at [33, 382] on div at bounding box center [34, 379] width 11 height 11
click at [347, 625] on icon at bounding box center [350, 742] width 8 height 8
click at [349, 625] on icon at bounding box center [349, 740] width 15 height 15
click at [346, 625] on icon at bounding box center [350, 742] width 8 height 8
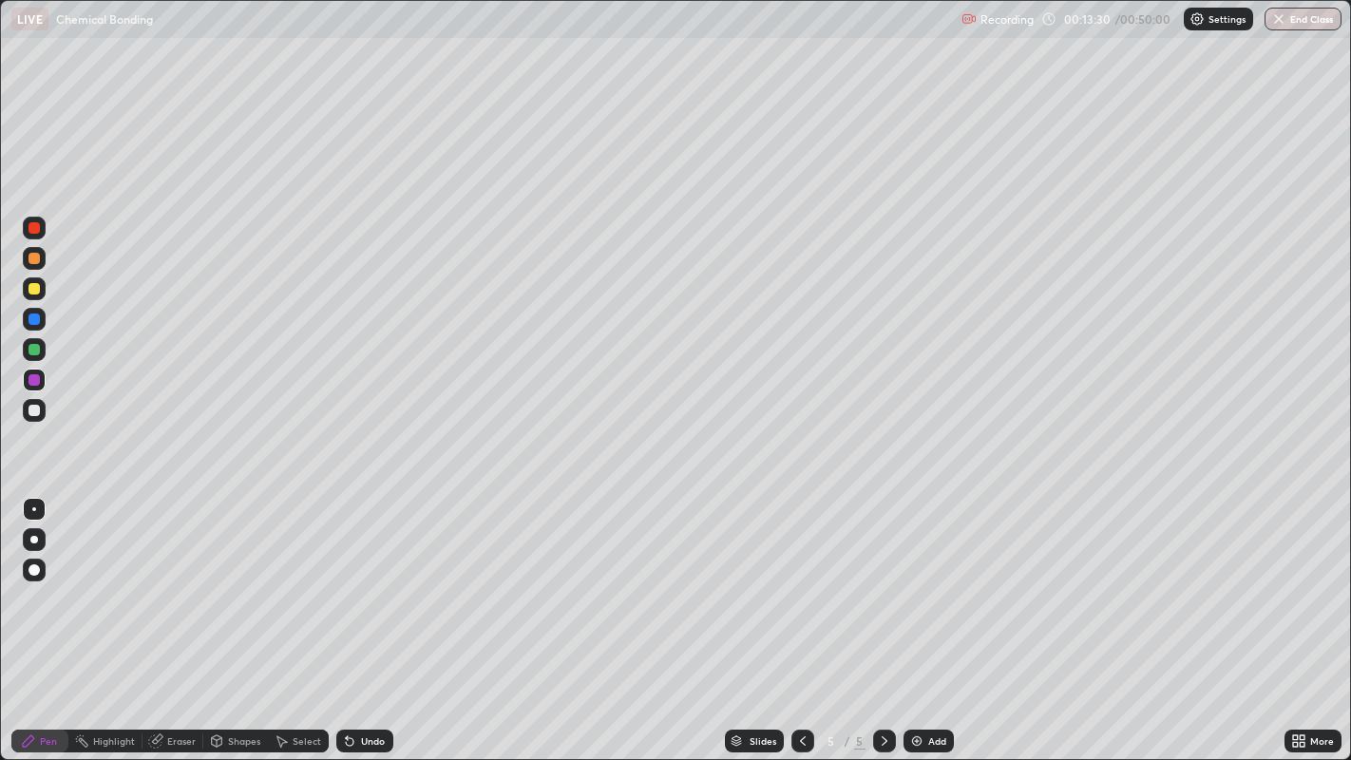
click at [347, 625] on icon at bounding box center [350, 742] width 8 height 8
click at [356, 625] on div "Undo" at bounding box center [364, 741] width 57 height 23
click at [347, 625] on icon at bounding box center [350, 742] width 8 height 8
click at [352, 625] on icon at bounding box center [350, 742] width 8 height 8
click at [346, 625] on icon at bounding box center [350, 742] width 8 height 8
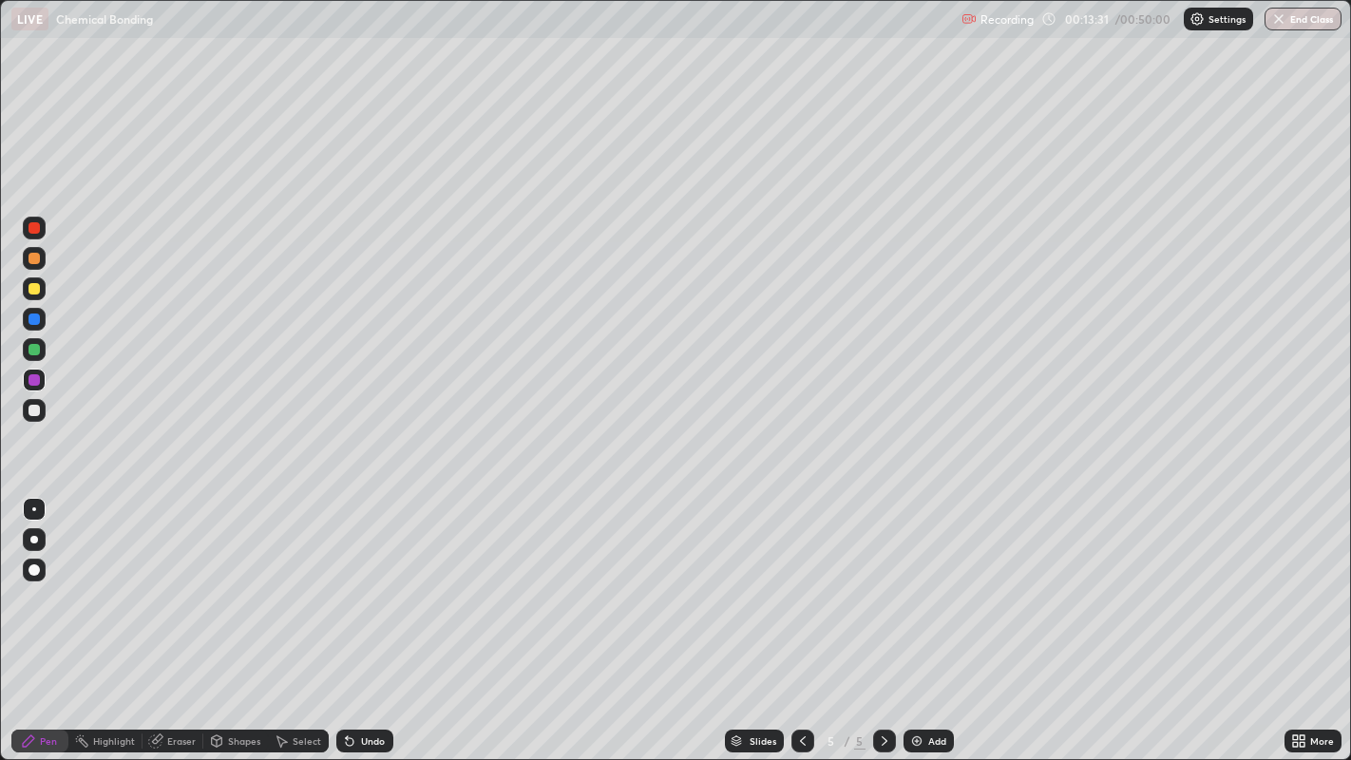
click at [351, 625] on icon at bounding box center [349, 740] width 15 height 15
click at [357, 625] on div "Undo" at bounding box center [364, 741] width 57 height 23
click at [362, 625] on div "Undo" at bounding box center [373, 741] width 24 height 10
click at [945, 625] on div "Add" at bounding box center [929, 741] width 50 height 23
click at [35, 289] on div at bounding box center [34, 288] width 11 height 11
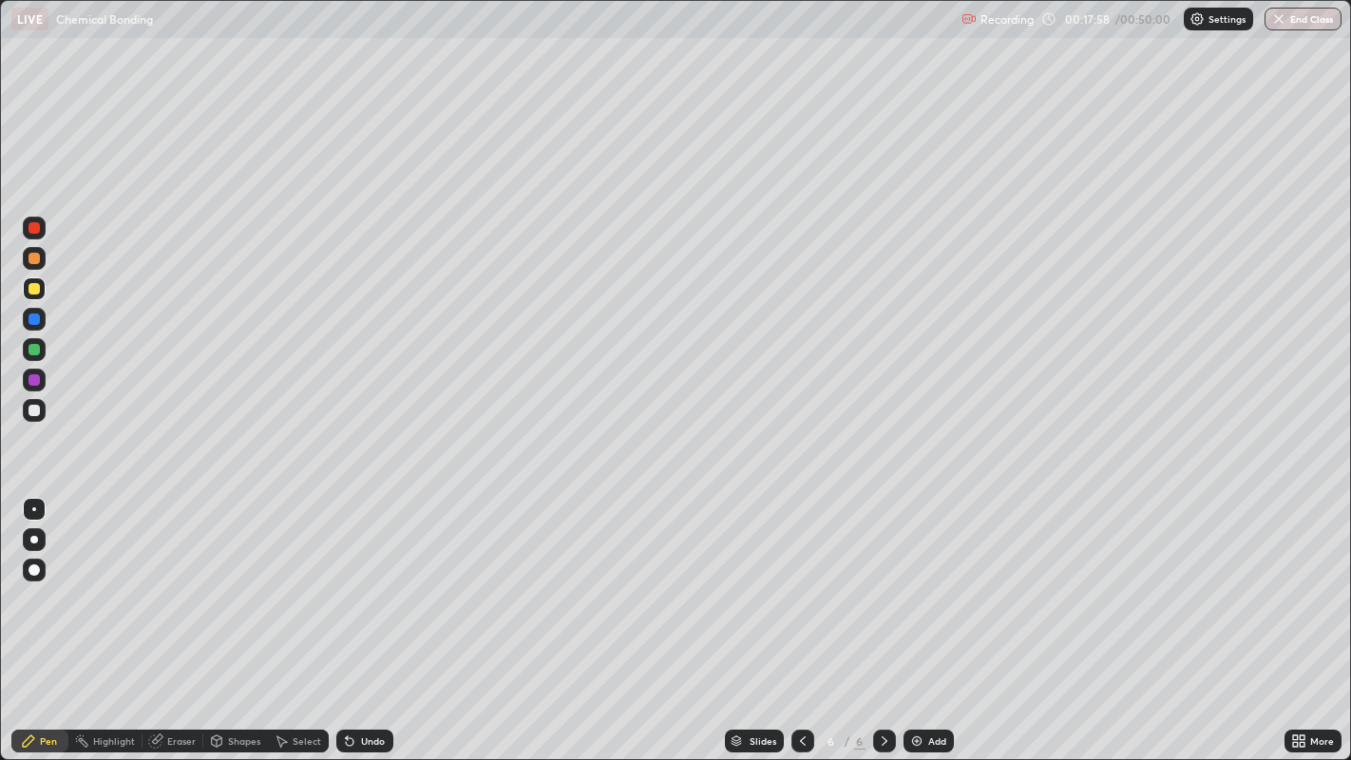
click at [932, 625] on div "Add" at bounding box center [937, 741] width 18 height 10
click at [800, 625] on icon at bounding box center [802, 740] width 15 height 15
click at [929, 625] on div "Add" at bounding box center [937, 741] width 18 height 10
click at [45, 414] on div at bounding box center [34, 410] width 23 height 23
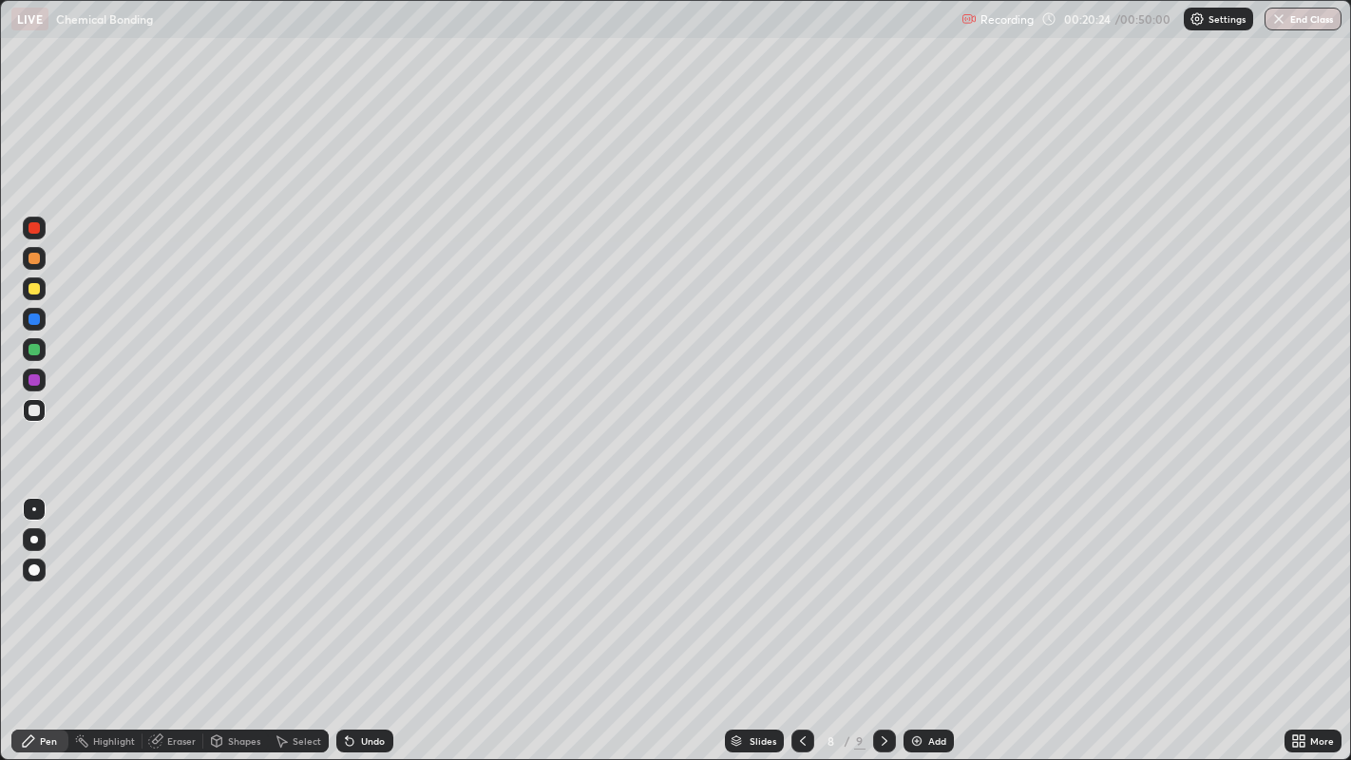
click at [41, 289] on div at bounding box center [34, 288] width 23 height 23
click at [926, 625] on div "Add" at bounding box center [929, 741] width 50 height 23
click at [31, 415] on div at bounding box center [34, 410] width 11 height 11
click at [33, 378] on div at bounding box center [34, 379] width 11 height 11
click at [951, 625] on div "Add" at bounding box center [929, 741] width 50 height 23
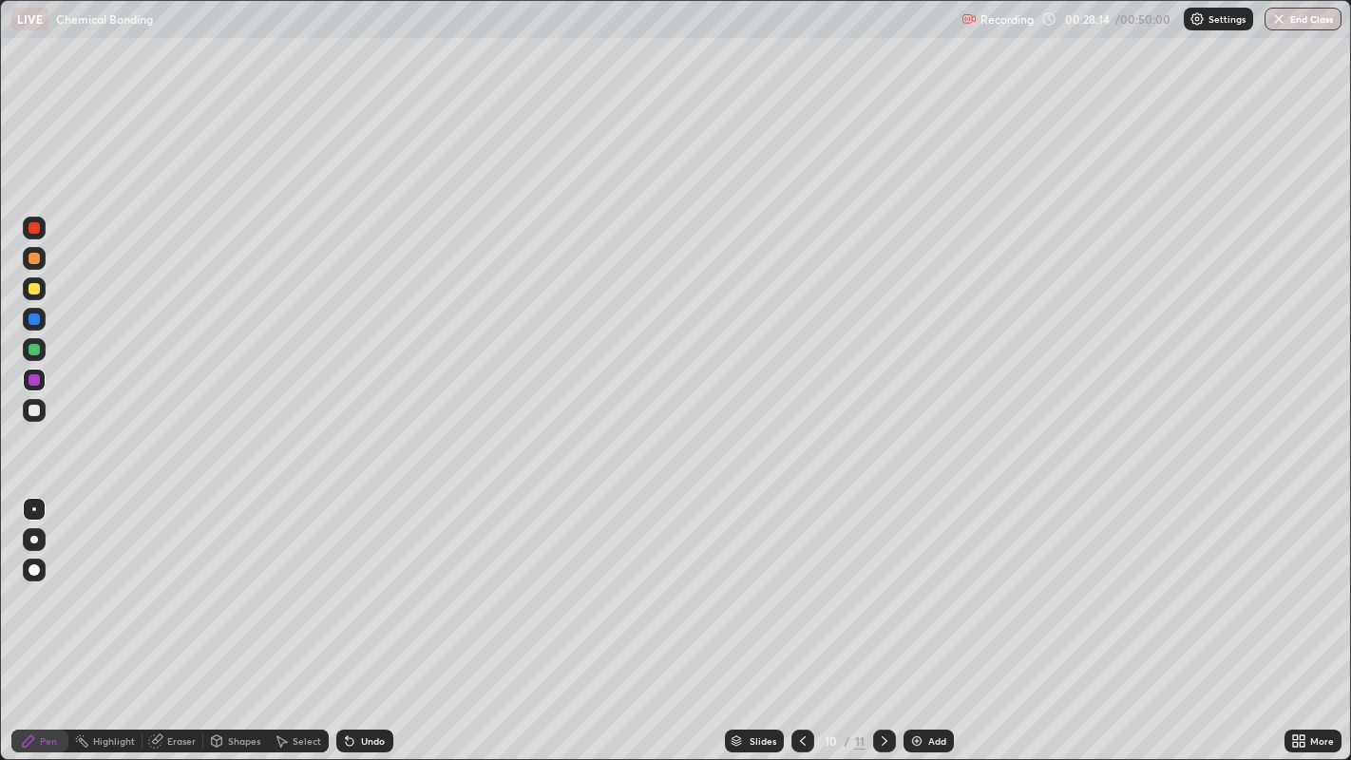
click at [916, 625] on img at bounding box center [916, 740] width 15 height 15
click at [29, 229] on div at bounding box center [34, 227] width 11 height 11
click at [38, 409] on div at bounding box center [34, 410] width 11 height 11
click at [30, 295] on div at bounding box center [34, 288] width 23 height 23
click at [934, 625] on div "Add" at bounding box center [937, 741] width 18 height 10
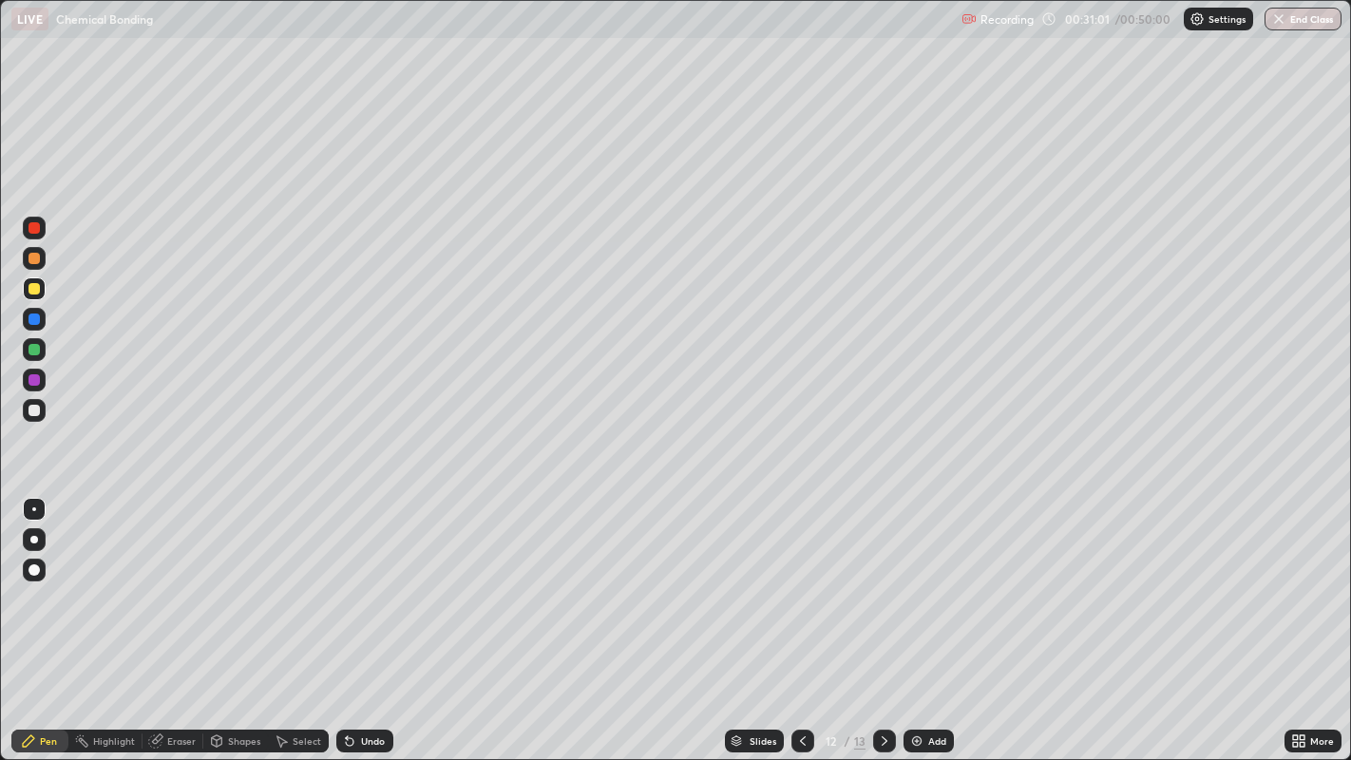
click at [44, 409] on div at bounding box center [34, 410] width 23 height 23
click at [36, 238] on div at bounding box center [34, 228] width 23 height 23
click at [33, 319] on div at bounding box center [34, 319] width 11 height 11
click at [906, 625] on div "Add" at bounding box center [929, 741] width 50 height 23
click at [41, 263] on div at bounding box center [34, 258] width 23 height 23
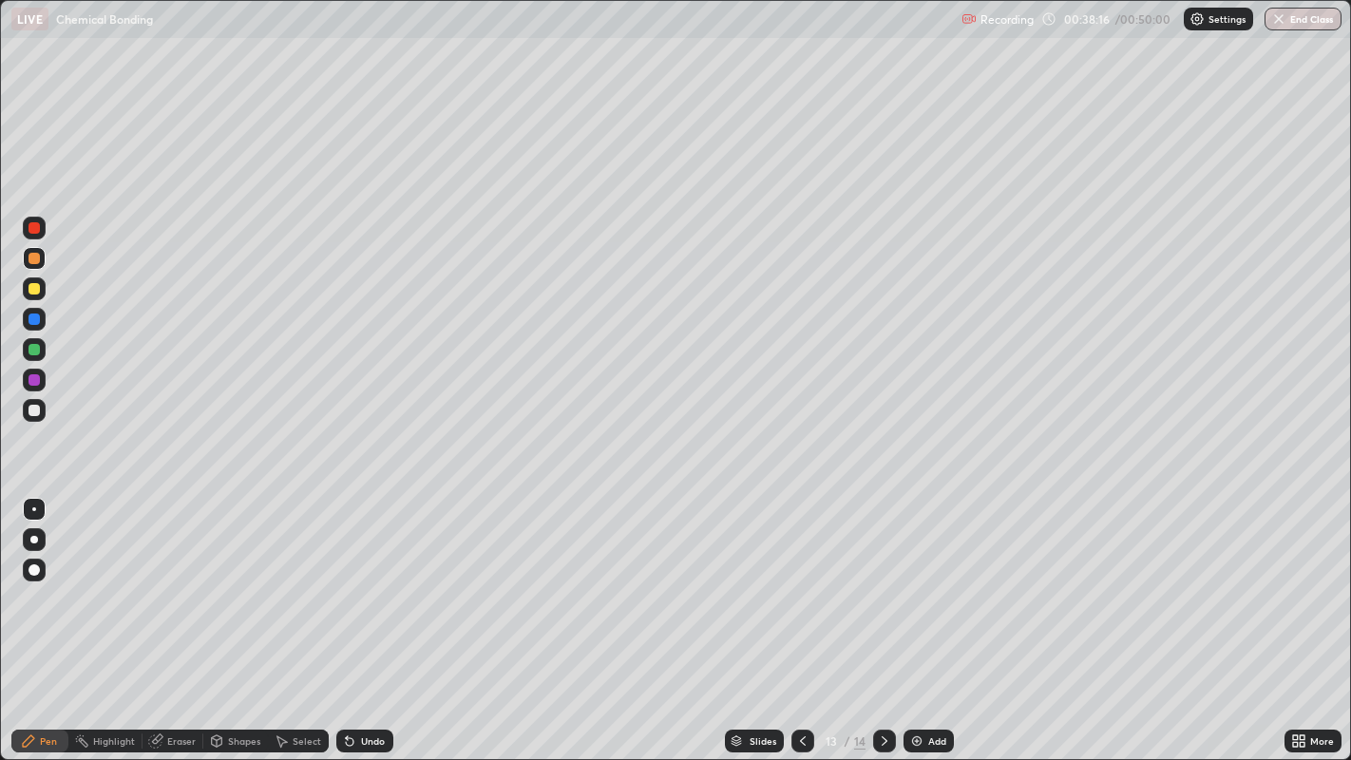
click at [33, 410] on div at bounding box center [34, 410] width 11 height 11
click at [35, 289] on div at bounding box center [34, 288] width 11 height 11
click at [34, 385] on div at bounding box center [34, 379] width 11 height 11
click at [33, 410] on div at bounding box center [34, 410] width 11 height 11
click at [929, 625] on div "Add" at bounding box center [937, 741] width 18 height 10
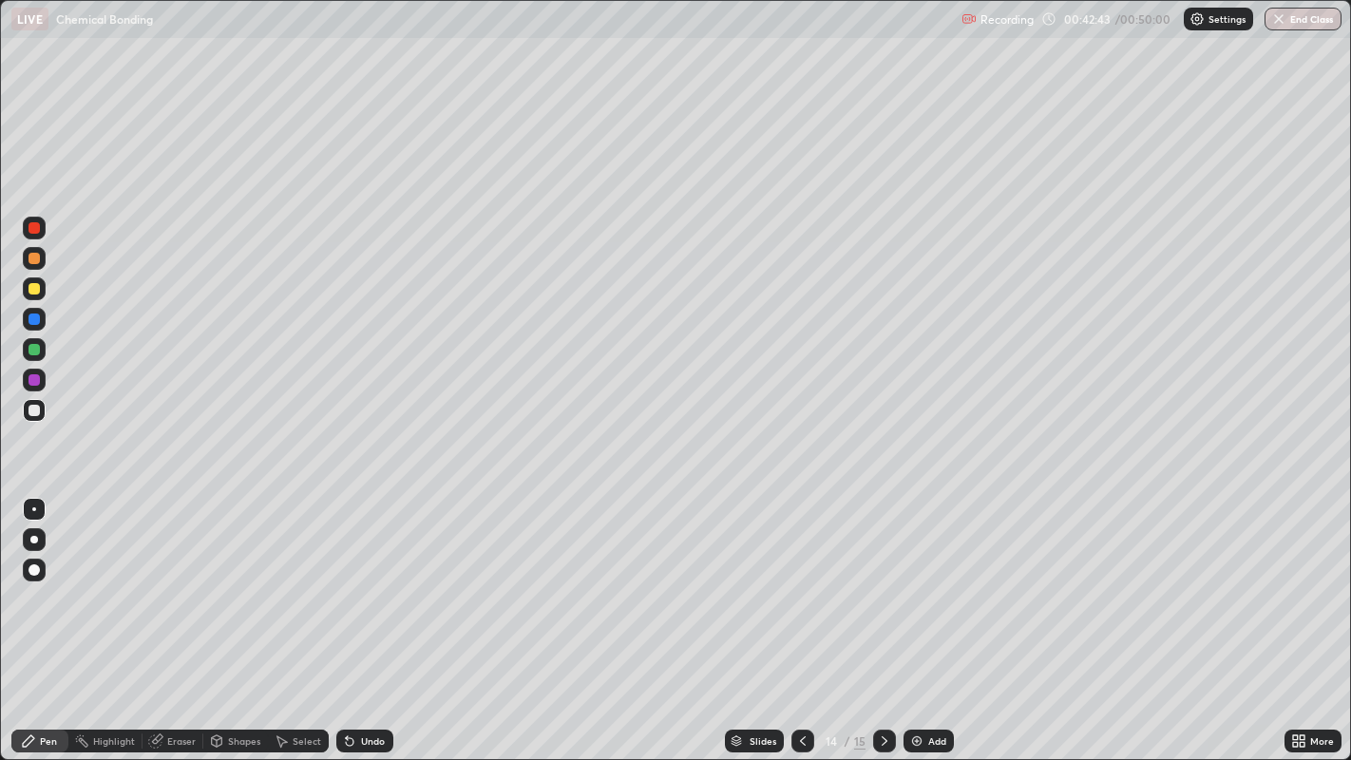
click at [31, 291] on div at bounding box center [34, 288] width 11 height 11
click at [35, 228] on div at bounding box center [34, 227] width 11 height 11
click at [791, 625] on div at bounding box center [802, 741] width 23 height 23
click at [928, 625] on div "Add" at bounding box center [937, 741] width 18 height 10
click at [44, 413] on div at bounding box center [34, 410] width 23 height 23
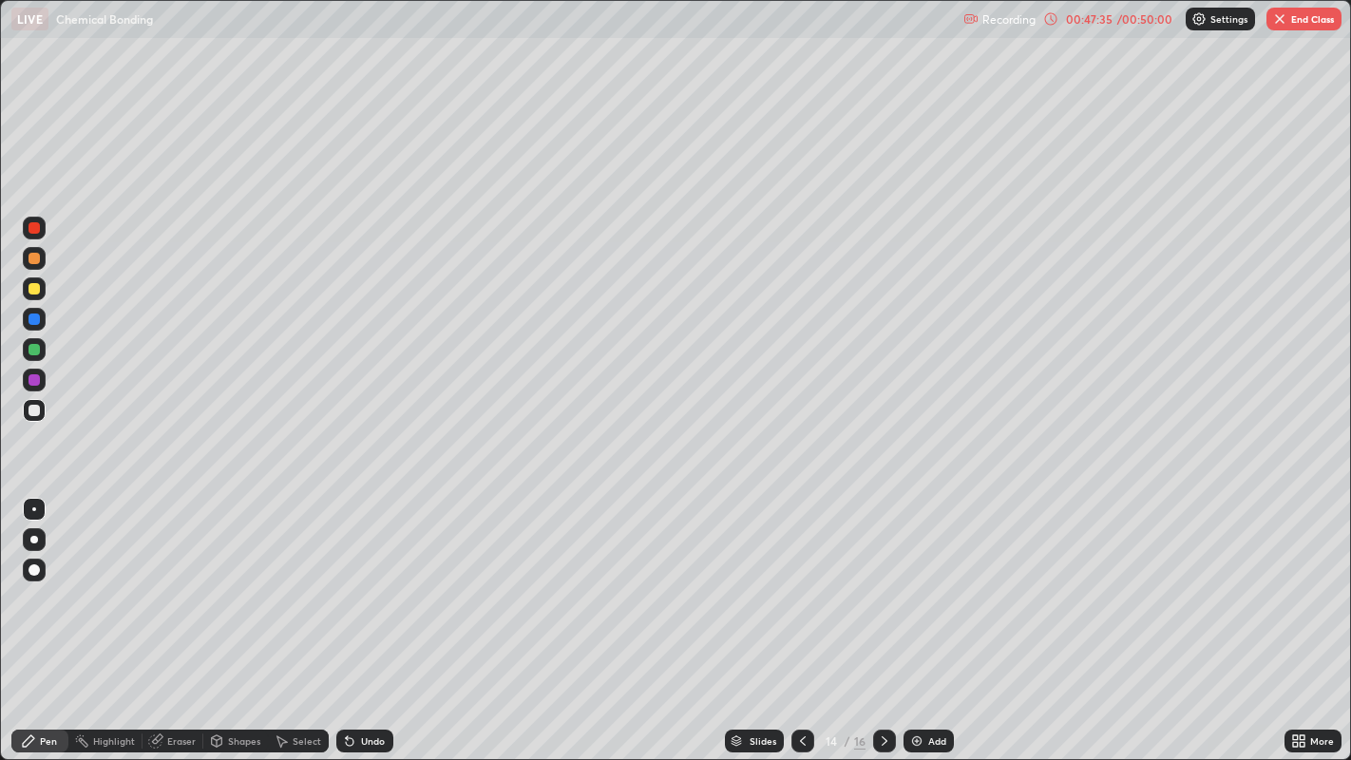
click at [33, 290] on div at bounding box center [34, 288] width 11 height 11
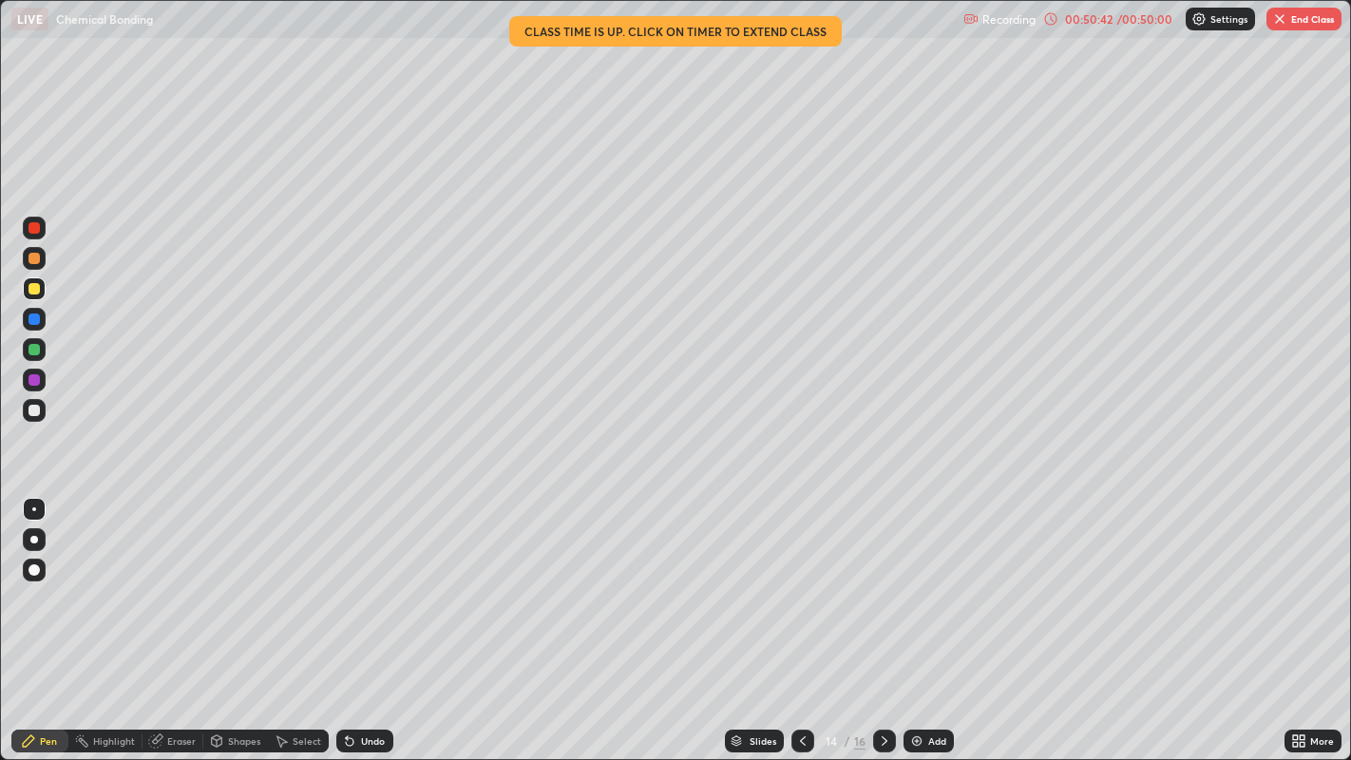
click at [917, 625] on img at bounding box center [916, 740] width 15 height 15
click at [36, 259] on div at bounding box center [34, 258] width 11 height 11
click at [36, 318] on div at bounding box center [34, 319] width 11 height 11
click at [32, 409] on div at bounding box center [34, 410] width 11 height 11
click at [920, 625] on img at bounding box center [916, 740] width 15 height 15
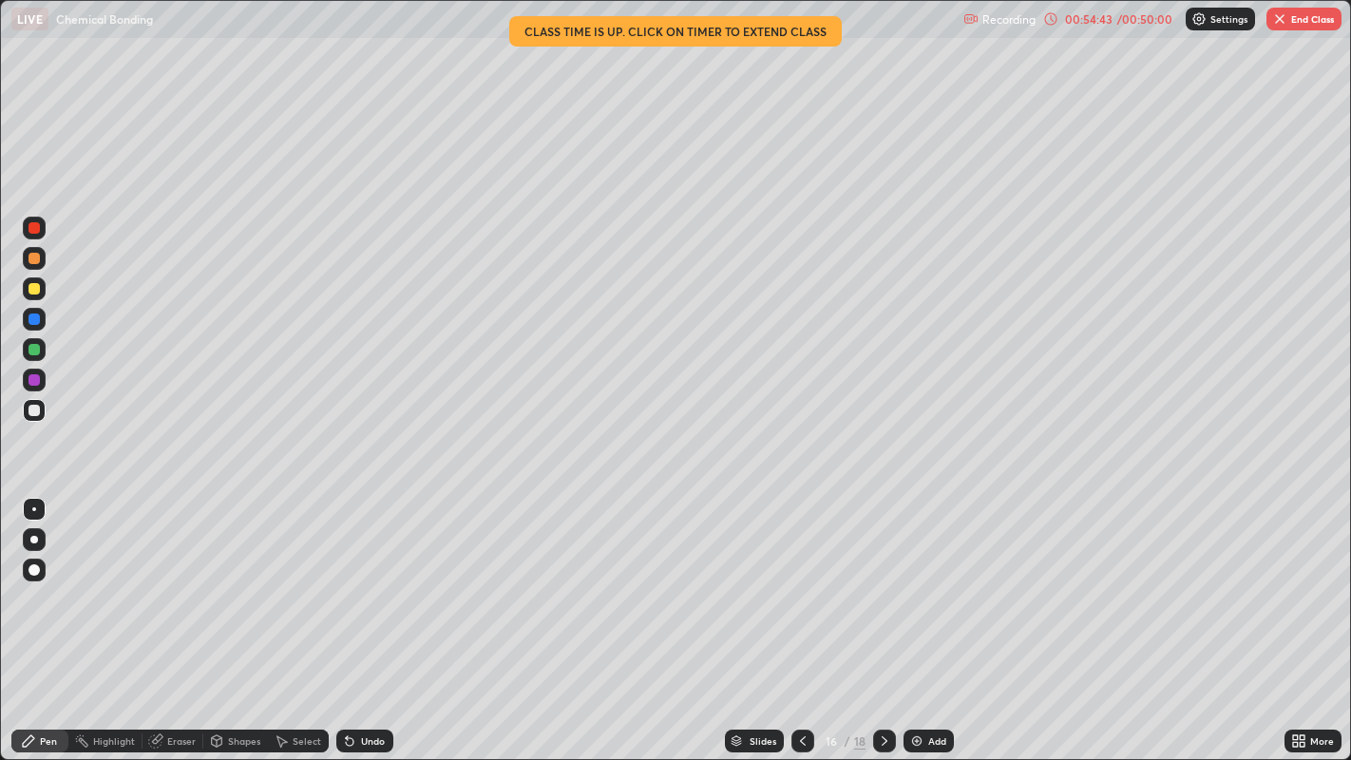
click at [363, 625] on div "Undo" at bounding box center [364, 741] width 57 height 23
click at [38, 384] on div at bounding box center [34, 380] width 23 height 23
click at [176, 625] on div "Eraser" at bounding box center [181, 741] width 29 height 10
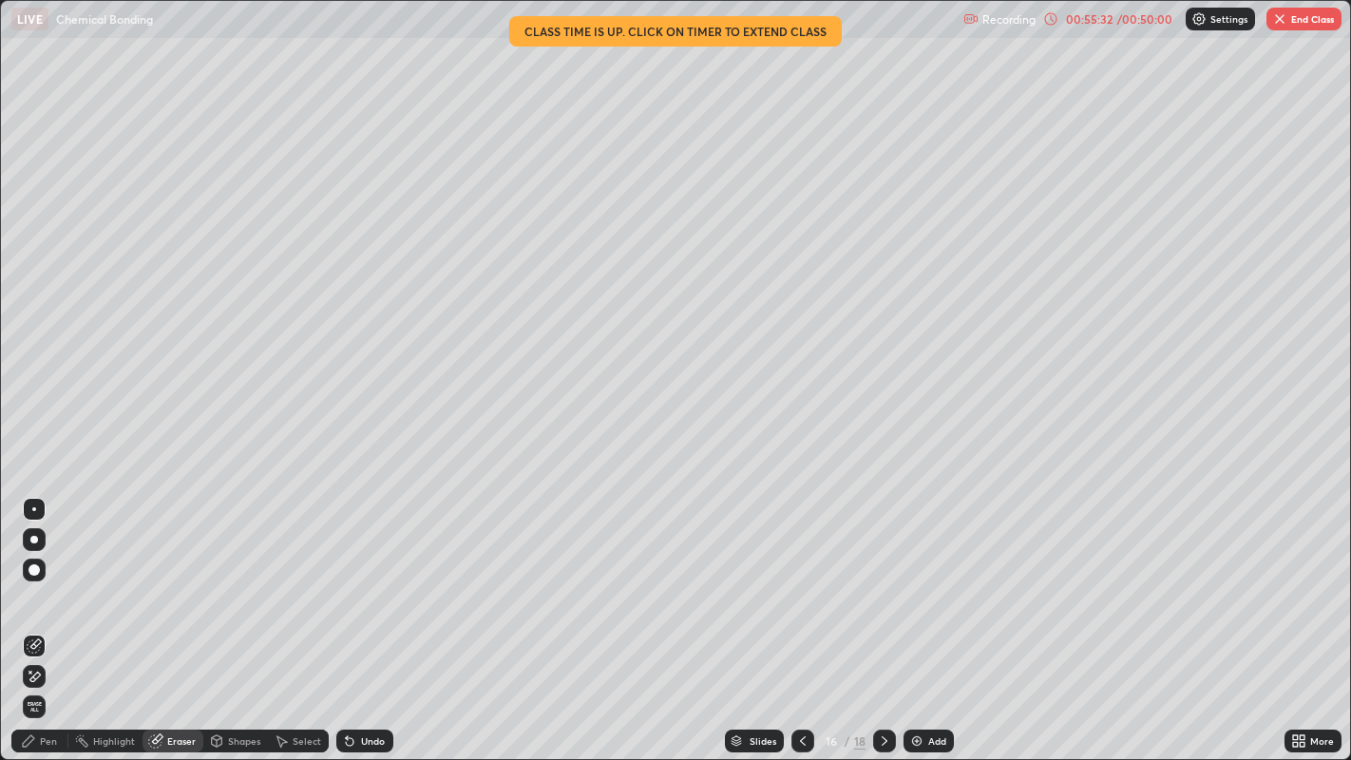
click at [49, 625] on div "Pen" at bounding box center [48, 741] width 17 height 10
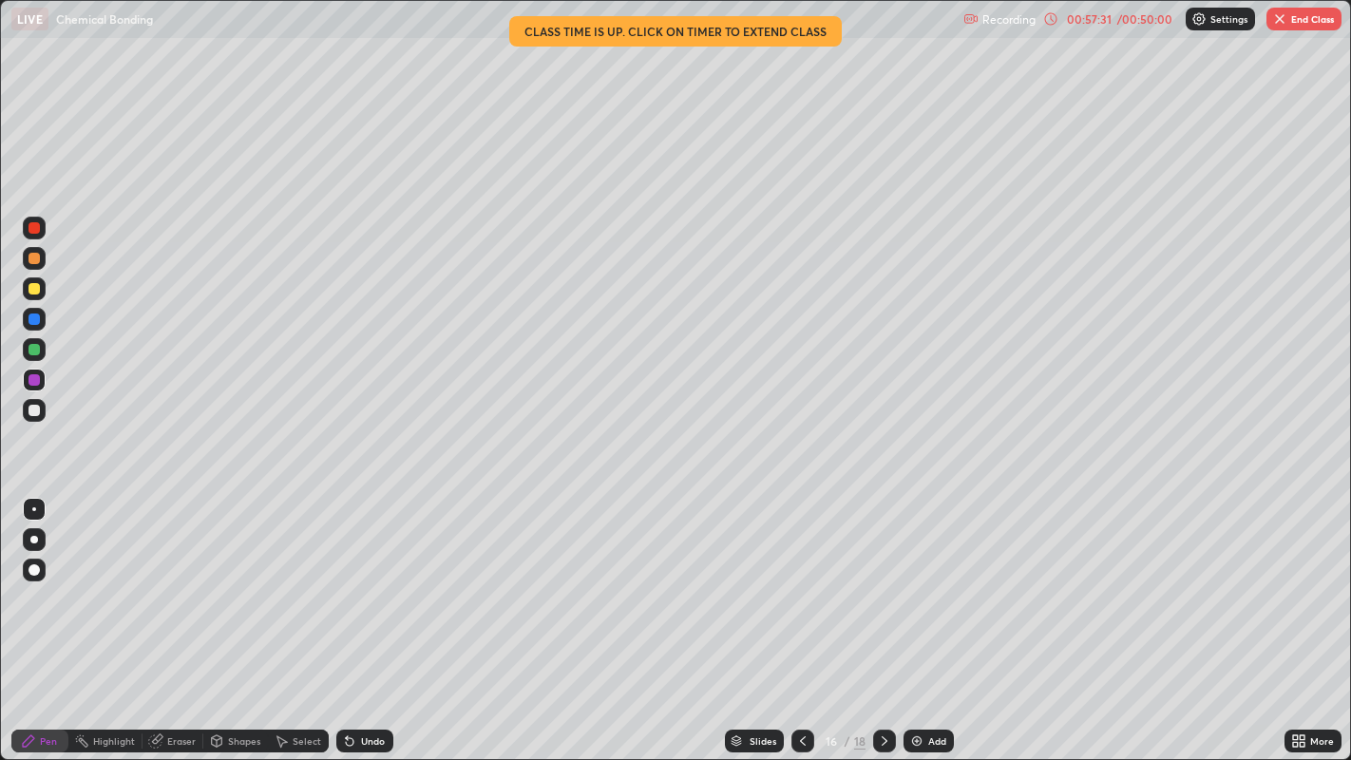
click at [1299, 27] on button "End Class" at bounding box center [1303, 19] width 75 height 23
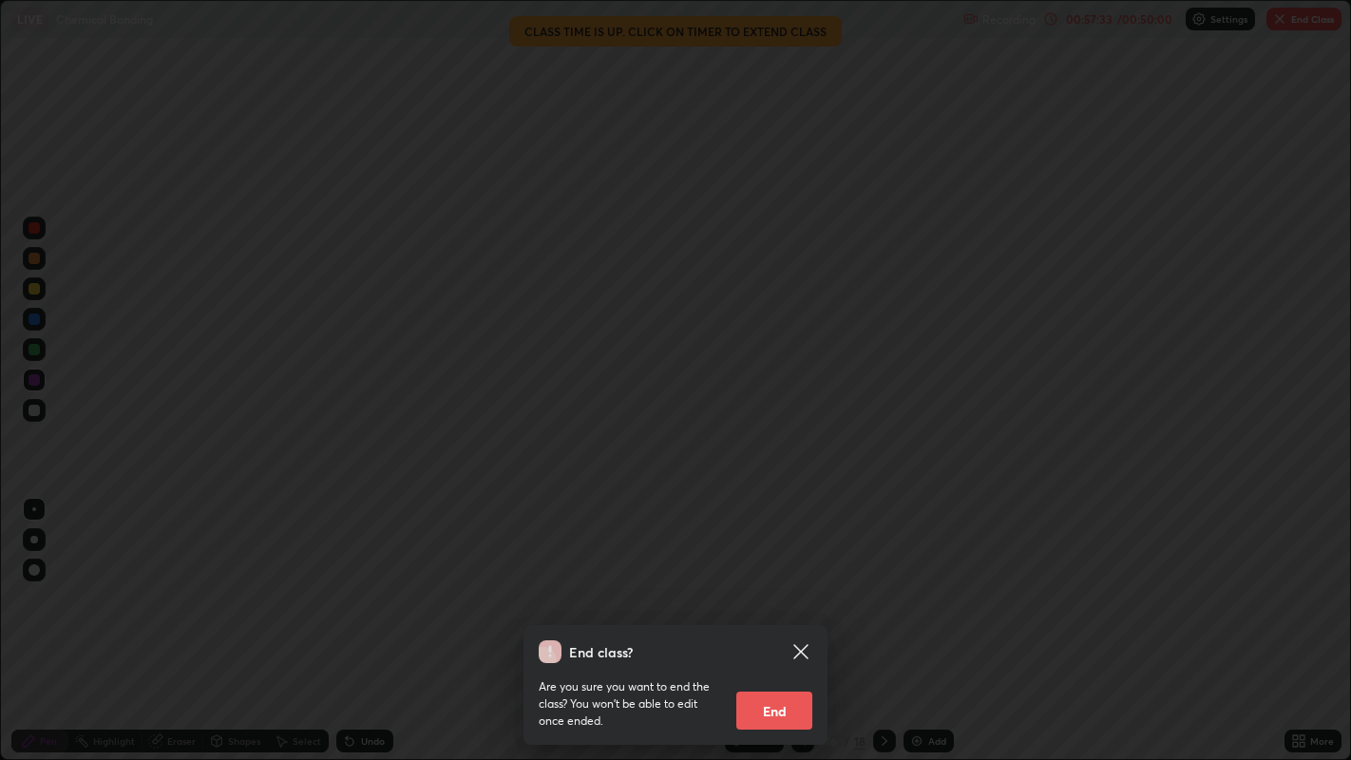
click at [788, 625] on button "End" at bounding box center [774, 711] width 76 height 38
click at [796, 625] on div "End class? Are you sure you want to end the class? You won’t be able to edit on…" at bounding box center [675, 380] width 1351 height 760
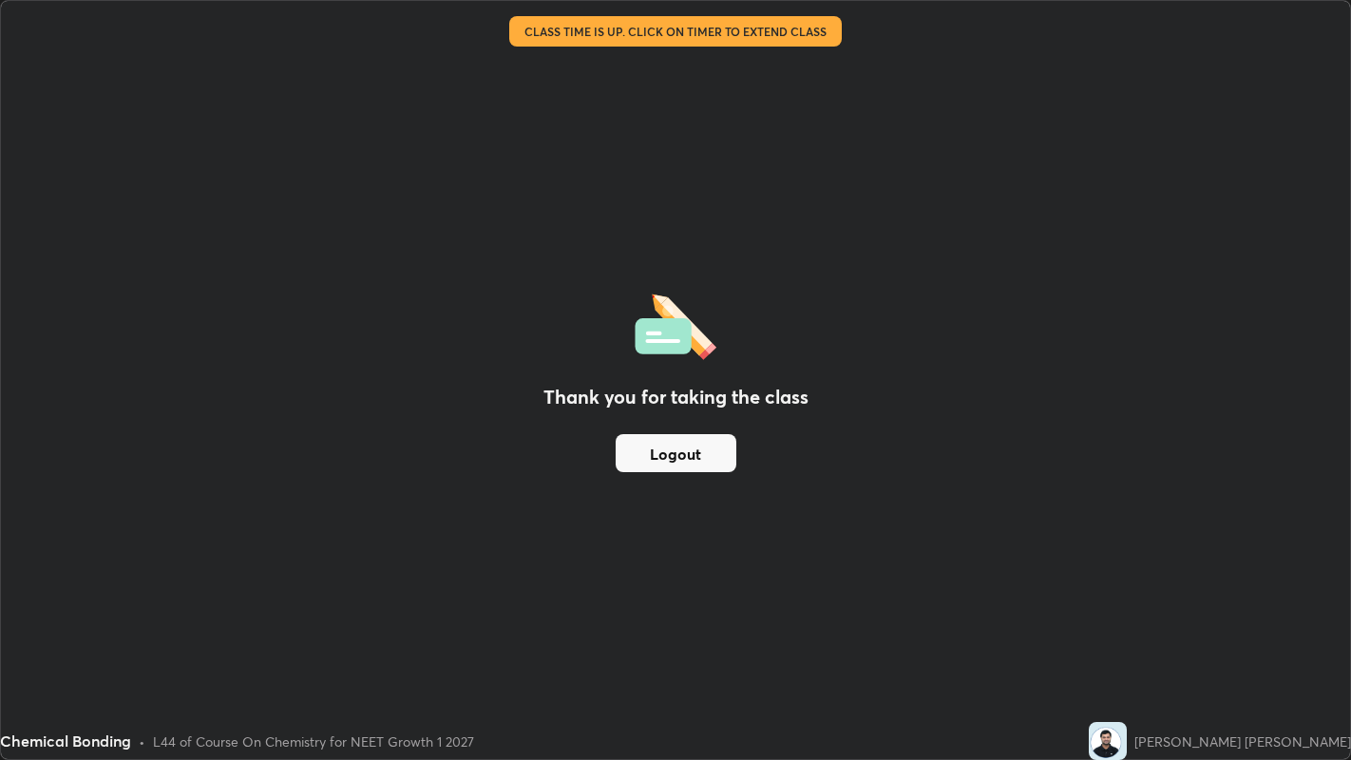
click at [713, 458] on button "Logout" at bounding box center [676, 453] width 121 height 38
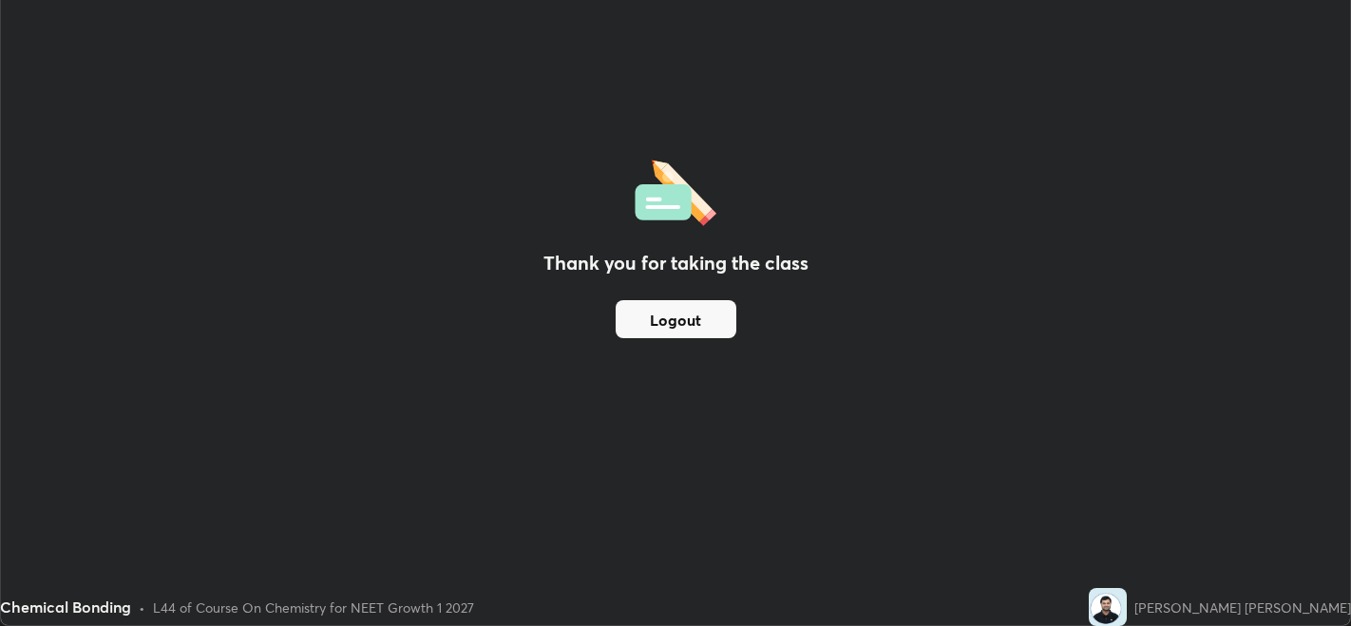
scroll to position [94380, 93654]
